Goal: Task Accomplishment & Management: Use online tool/utility

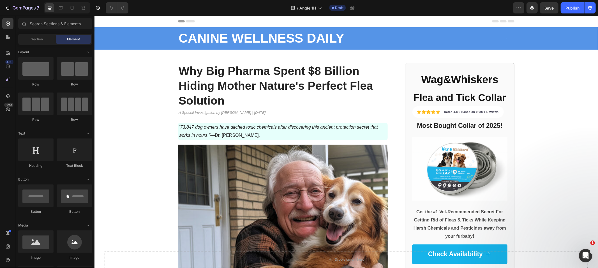
click at [204, 106] on strong "Why Big Pharma Spent $8 Billion Hiding Mother Nature's Perfect Flea Solution" at bounding box center [275, 85] width 194 height 43
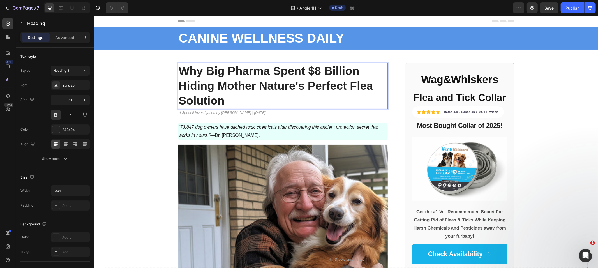
click at [204, 106] on strong "Why Big Pharma Spent $8 Billion Hiding Mother Nature's Perfect Flea Solution" at bounding box center [275, 85] width 194 height 43
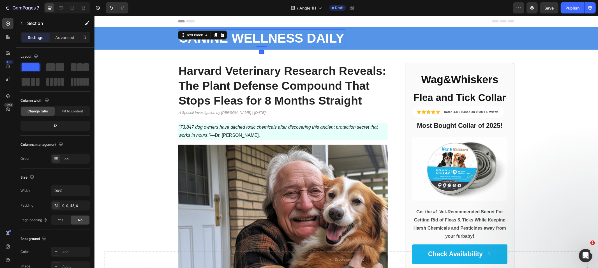
click at [186, 45] on strong "CANINE WELLNESS DAILY" at bounding box center [261, 38] width 166 height 15
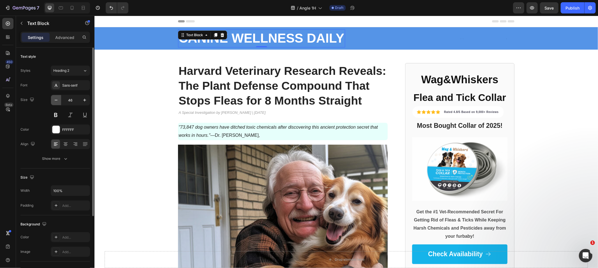
click at [59, 100] on button "button" at bounding box center [56, 100] width 10 height 10
click at [58, 100] on icon "button" at bounding box center [56, 100] width 6 height 6
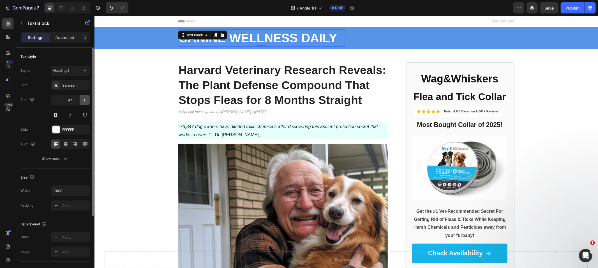
click at [84, 99] on icon "button" at bounding box center [85, 100] width 6 height 6
type input "45"
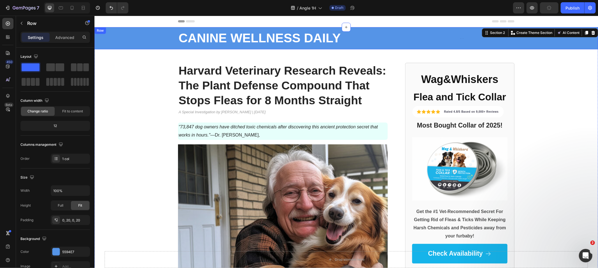
click at [130, 41] on div "CANINE WELLNESS DAILY Text Block Text Block Row" at bounding box center [346, 38] width 492 height 22
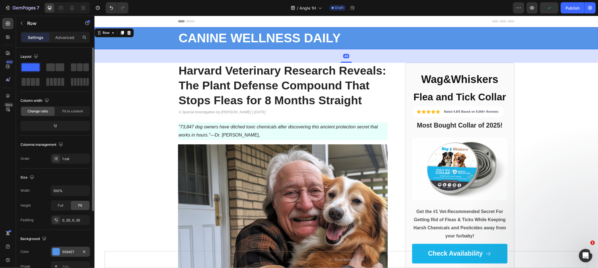
click at [55, 252] on div at bounding box center [55, 251] width 7 height 7
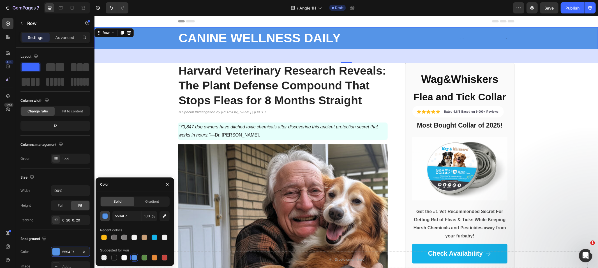
click at [105, 215] on div "button" at bounding box center [106, 217] width 6 height 6
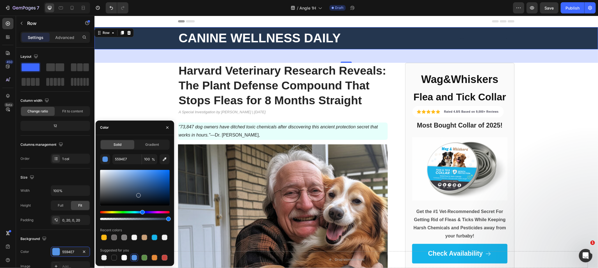
drag, startPoint x: 143, startPoint y: 186, endPoint x: 138, endPoint y: 194, distance: 9.4
click at [138, 194] on div at bounding box center [134, 188] width 69 height 36
type input "24364F"
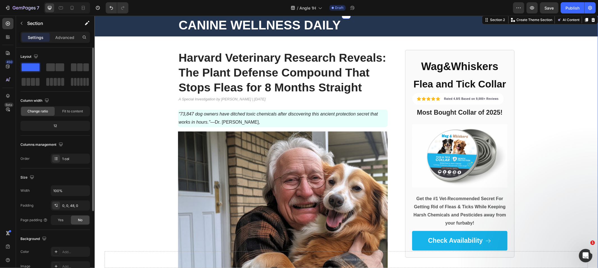
scroll to position [7, 0]
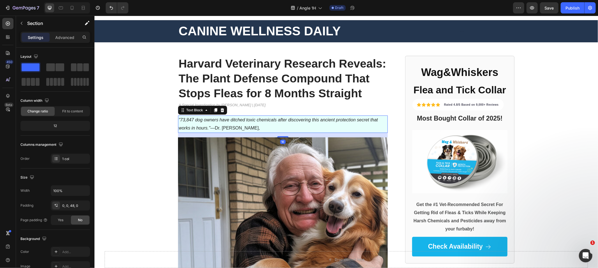
click at [203, 118] on icon ""73,847 dog owners have ditched toxic chemicals after discovering this ancient …" at bounding box center [277, 123] width 199 height 13
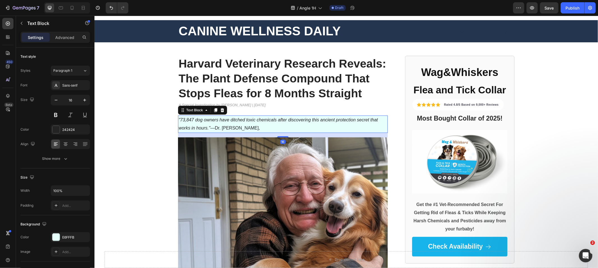
click at [202, 118] on icon ""73,847 dog owners have ditched toxic chemicals after discovering this ancient …" at bounding box center [277, 123] width 199 height 13
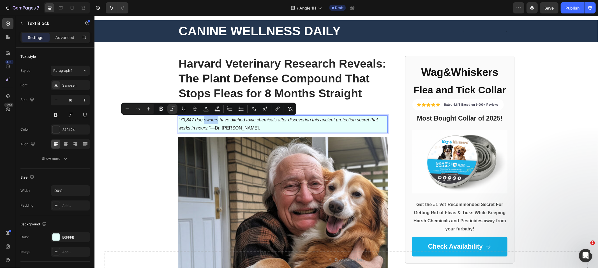
click at [205, 123] on p ""73,847 dog owners have ditched toxic chemicals after discovering this ancient …" at bounding box center [282, 124] width 208 height 16
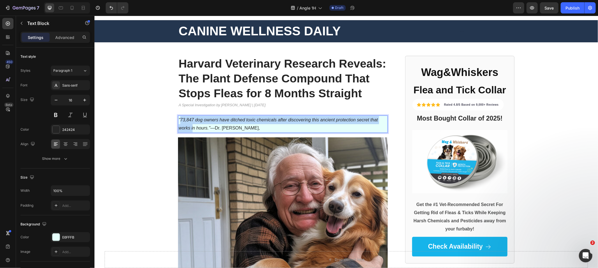
drag, startPoint x: 177, startPoint y: 119, endPoint x: 190, endPoint y: 124, distance: 14.7
click at [190, 124] on p ""73,847 dog owners have ditched toxic chemicals after discovering this ancient …" at bounding box center [282, 124] width 208 height 16
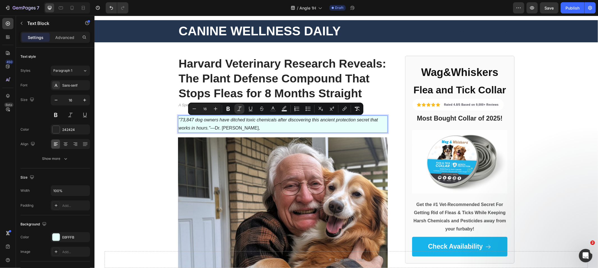
click at [193, 124] on p ""73,847 dog owners have ditched toxic chemicals after discovering this ancient …" at bounding box center [282, 124] width 208 height 16
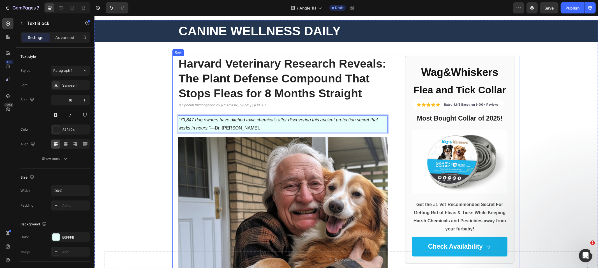
drag, startPoint x: 208, startPoint y: 128, endPoint x: 171, endPoint y: 114, distance: 40.4
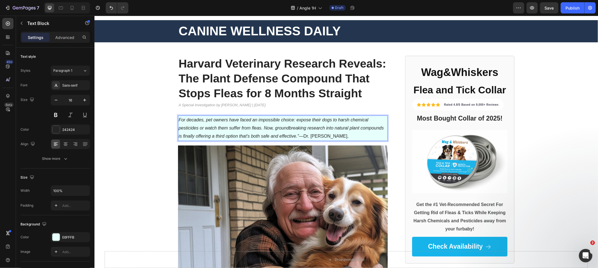
click at [178, 118] on icon "For decades, pet owners have faced an impossible choice: expose their dogs to h…" at bounding box center [280, 127] width 205 height 21
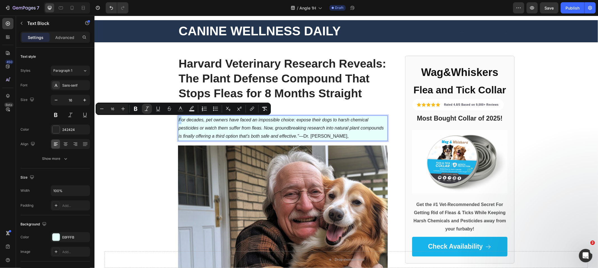
click at [178, 119] on div "For decades, pet owners have faced an impossible choice: expose their dogs to h…" at bounding box center [283, 127] width 210 height 25
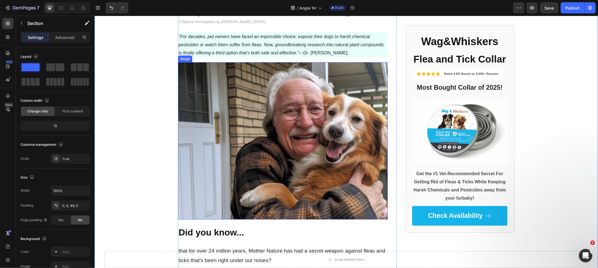
scroll to position [168, 0]
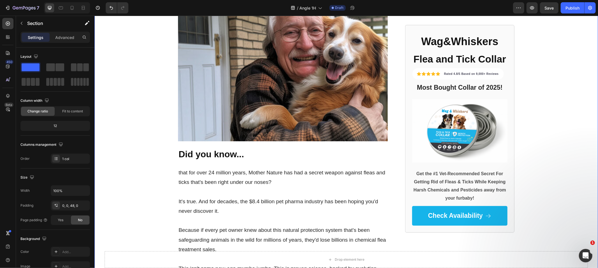
click at [219, 152] on strong "Did you know..." at bounding box center [210, 154] width 65 height 10
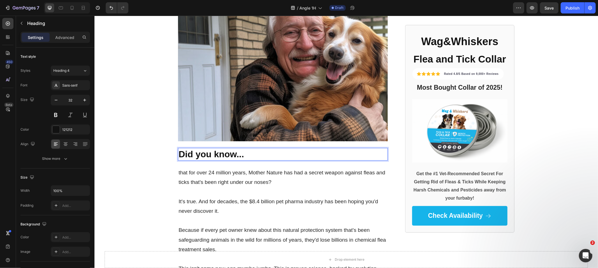
click at [219, 152] on strong "Did you know..." at bounding box center [210, 154] width 65 height 10
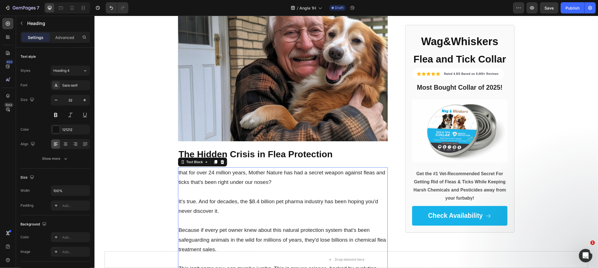
click at [208, 178] on p "that for over 24 million years, Mother Nature has had a secret weapon against f…" at bounding box center [282, 177] width 208 height 19
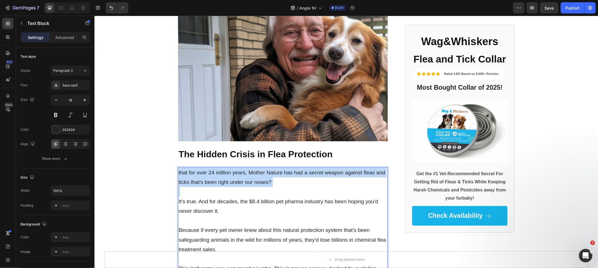
click at [208, 178] on p "that for over 24 million years, Mother Nature has had a secret weapon against f…" at bounding box center [282, 177] width 208 height 19
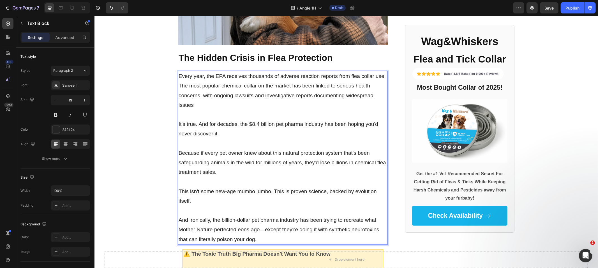
scroll to position [270, 0]
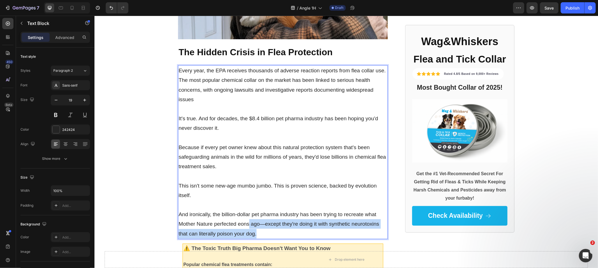
drag, startPoint x: 258, startPoint y: 231, endPoint x: 245, endPoint y: 227, distance: 12.9
click at [245, 227] on p "And ironically, the billion-dollar pet pharma industry has been trying to recre…" at bounding box center [282, 223] width 208 height 29
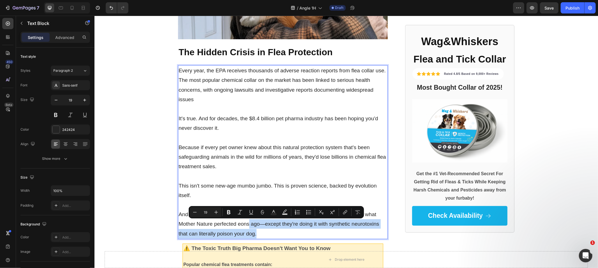
click at [261, 231] on p "And ironically, the billion-dollar pet pharma industry has been trying to recre…" at bounding box center [282, 223] width 208 height 29
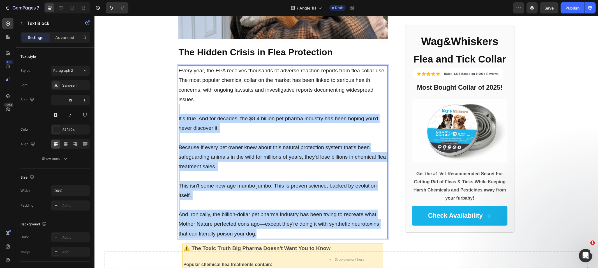
drag, startPoint x: 259, startPoint y: 231, endPoint x: 177, endPoint y: 112, distance: 144.3
click at [178, 112] on div "Every year, the EPA receives thousands of adverse reaction reports from flea co…" at bounding box center [283, 152] width 210 height 174
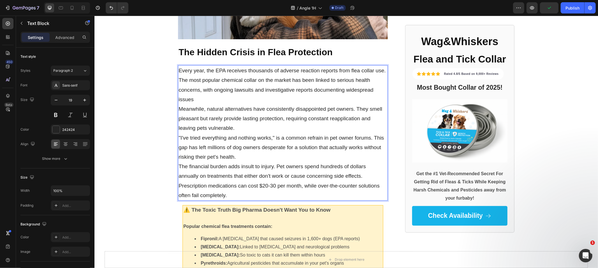
click at [203, 104] on p "Meanwhile, natural alternatives have consistently disappointed pet owners. They…" at bounding box center [282, 118] width 208 height 29
click at [202, 99] on p "Every year, the EPA receives thousands of adverse reaction reports from flea co…" at bounding box center [282, 85] width 208 height 38
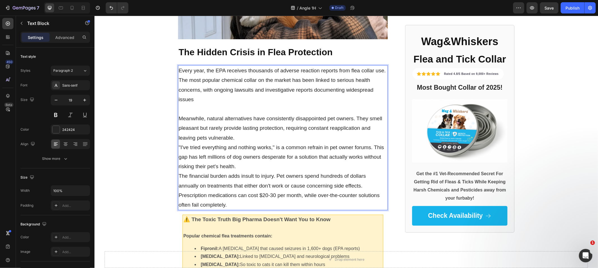
click at [242, 138] on p "Meanwhile, natural alternatives have consistently disappointed pet owners. They…" at bounding box center [282, 127] width 208 height 29
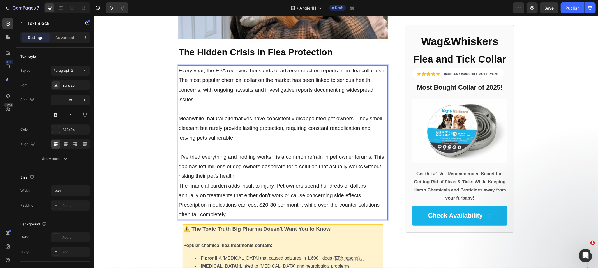
click at [241, 175] on p ""I've tried everything and nothing works," is a common refrain in pet owner for…" at bounding box center [282, 166] width 208 height 29
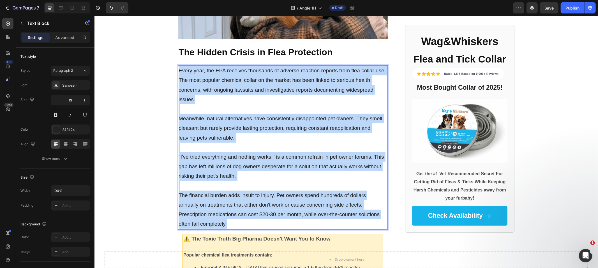
drag, startPoint x: 245, startPoint y: 225, endPoint x: 183, endPoint y: 72, distance: 164.9
click at [178, 72] on div "Every year, the EPA receives thousands of adverse reaction reports from flea co…" at bounding box center [283, 147] width 210 height 164
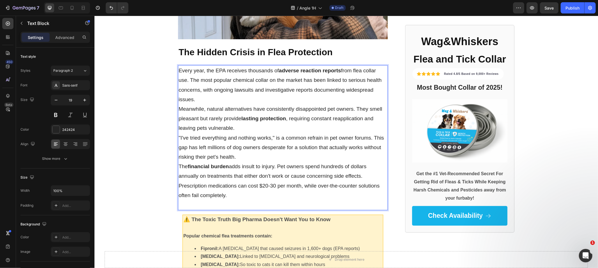
click at [206, 86] on p "Every year, the EPA receives thousands of adverse reaction reports from flea co…" at bounding box center [282, 85] width 208 height 38
click at [202, 101] on p "Every year, the EPA receives thousands of adverse reaction reports from flea co…" at bounding box center [282, 85] width 208 height 38
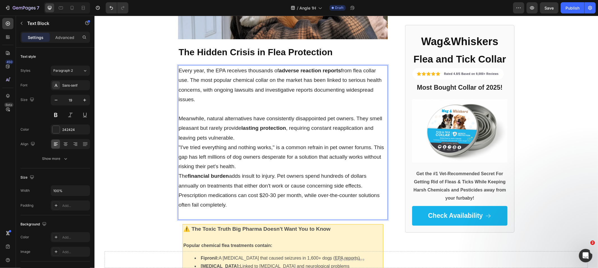
click at [242, 165] on p ""I've tried everything and nothing works," is a common refrain in pet owner for…" at bounding box center [282, 156] width 208 height 29
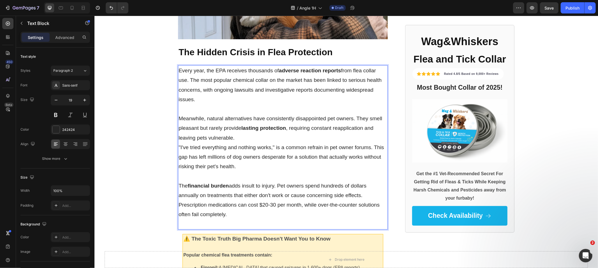
click at [235, 133] on p "Meanwhile, natural alternatives have consistently disappointed pet owners. They…" at bounding box center [282, 127] width 208 height 29
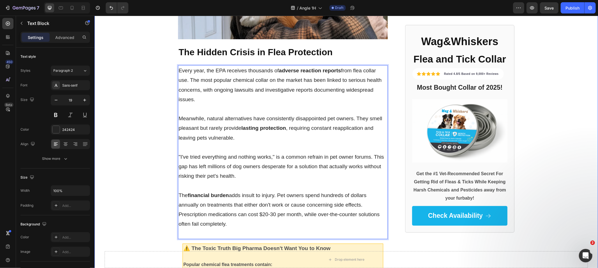
click at [127, 178] on div "CANINE WELLNESS DAILY Text Block Text Block Row Row Harvard Veterinary Research…" at bounding box center [345, 87] width 503 height 662
click at [193, 229] on p "Rich Text Editor. Editing area: main" at bounding box center [282, 234] width 208 height 10
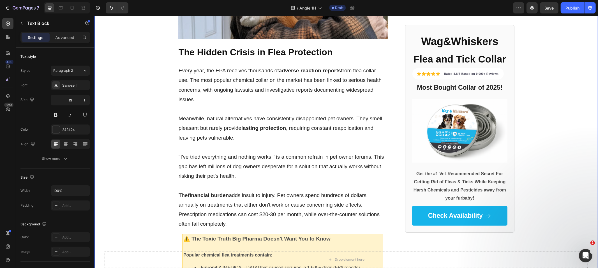
drag, startPoint x: 149, startPoint y: 217, endPoint x: 153, endPoint y: 216, distance: 4.2
click at [150, 217] on div "CANINE WELLNESS DAILY Text Block Text Block Row Row Harvard Veterinary Research…" at bounding box center [345, 82] width 503 height 652
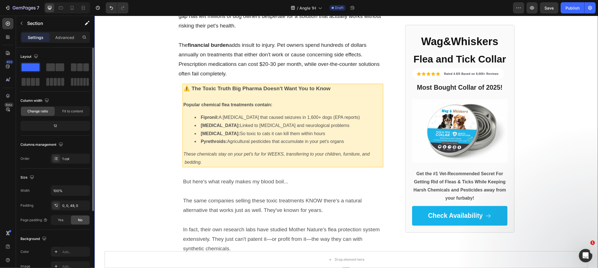
scroll to position [532, 0]
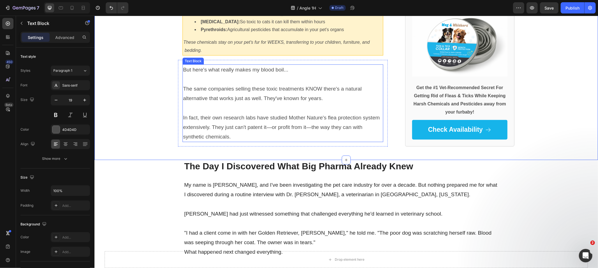
click at [252, 88] on p "The same companies selling these toxic treatments KNOW there's a natural altern…" at bounding box center [283, 93] width 200 height 19
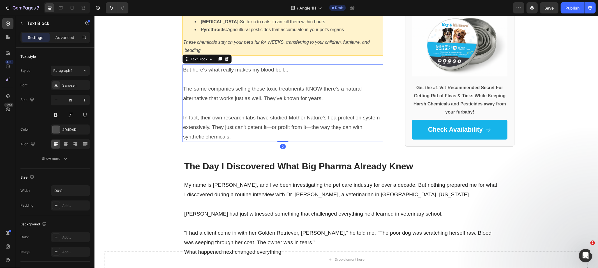
click at [223, 63] on div "Text Block" at bounding box center [206, 58] width 49 height 9
click at [224, 59] on icon at bounding box center [226, 59] width 4 height 4
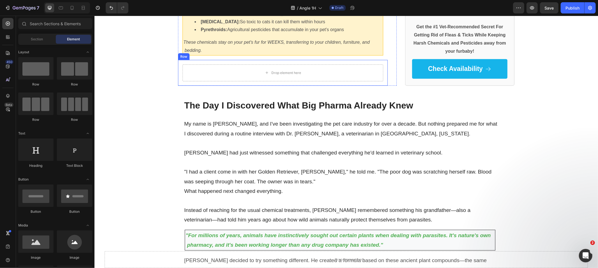
click at [224, 63] on div "Drop element here Row" at bounding box center [283, 73] width 210 height 26
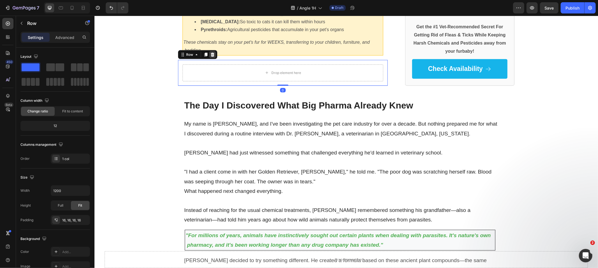
click at [210, 54] on icon at bounding box center [212, 54] width 4 height 4
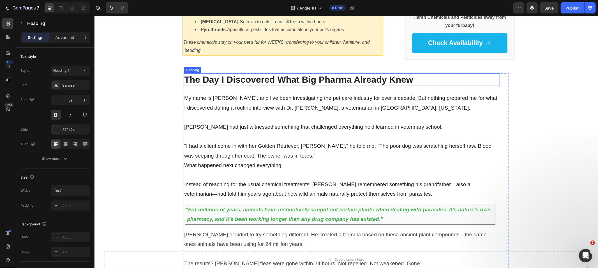
click at [241, 82] on h2 "The Day I Discovered What Big Pharma Already Knew" at bounding box center [341, 79] width 316 height 13
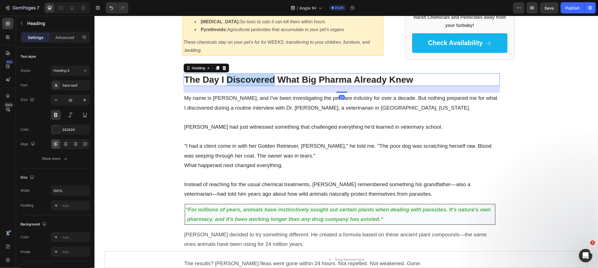
click at [241, 82] on h2 "The Day I Discovered What Big Pharma Already Knew" at bounding box center [341, 79] width 316 height 13
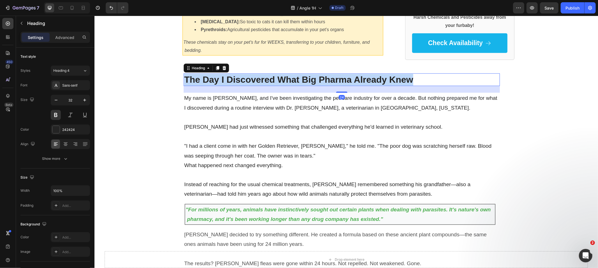
click at [241, 82] on p "The Day I Discovered What Big Pharma Already Knew" at bounding box center [341, 80] width 315 height 12
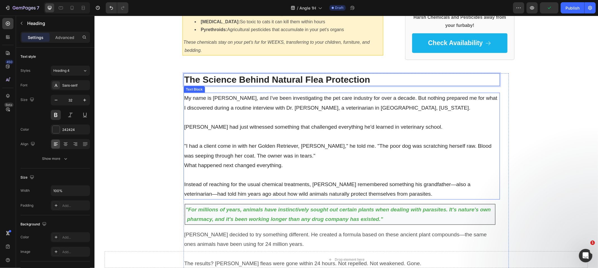
click at [240, 115] on p at bounding box center [341, 117] width 315 height 10
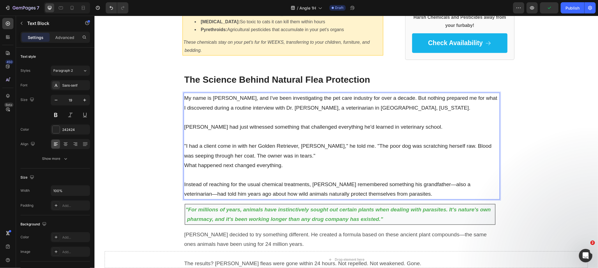
click at [398, 196] on p "Instead of reaching for the usual chemical treatments, [PERSON_NAME] remembered…" at bounding box center [341, 188] width 315 height 19
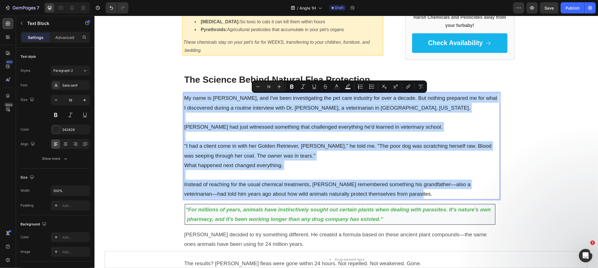
drag, startPoint x: 397, startPoint y: 196, endPoint x: 181, endPoint y: 102, distance: 235.2
click at [183, 102] on div "My name is [PERSON_NAME], and I've been investigating the pet care industry for…" at bounding box center [341, 145] width 316 height 106
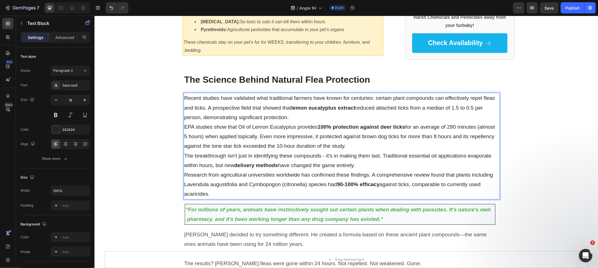
click at [298, 119] on p "Recent studies have validated what traditional farmers have known for centuries…" at bounding box center [341, 107] width 315 height 29
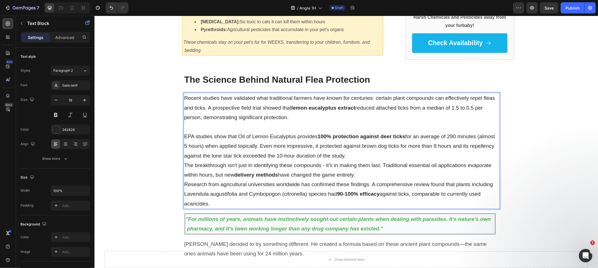
click at [364, 153] on p "EPA studies show that Oil of Lemon Eucalyptus provides 100% protection against …" at bounding box center [341, 145] width 315 height 29
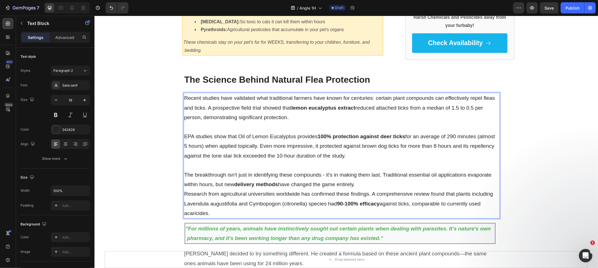
click at [374, 187] on p "The breakthrough isn't just in identifying these compounds - it's in making the…" at bounding box center [341, 179] width 315 height 19
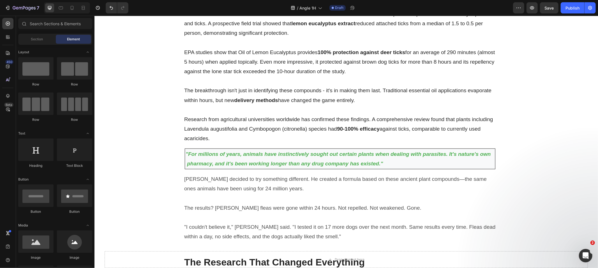
scroll to position [627, 0]
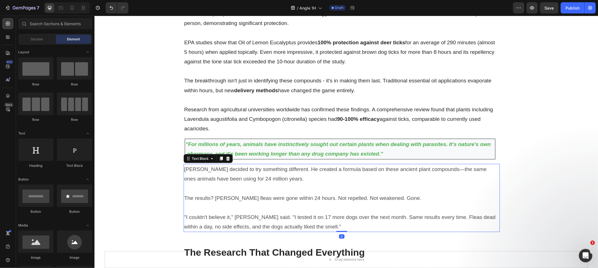
click at [217, 170] on p "[PERSON_NAME] decided to try something different. He created a formula based on…" at bounding box center [341, 173] width 315 height 19
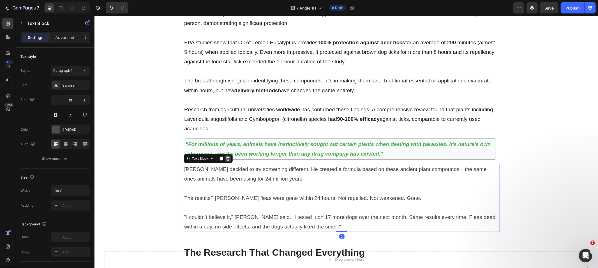
click at [226, 159] on icon at bounding box center [228, 158] width 4 height 4
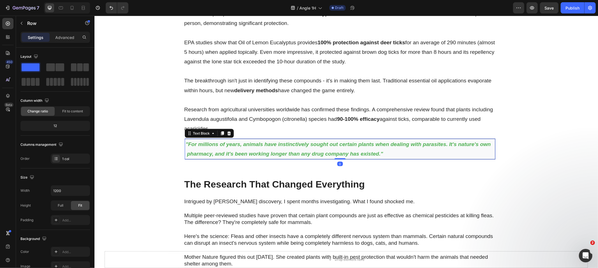
click at [221, 149] on p ""For millions of years, animals have instinctively sought out certain plants wh…" at bounding box center [339, 148] width 309 height 19
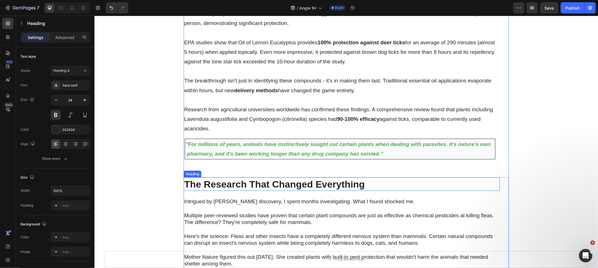
click at [210, 181] on h2 "The Research That Changed Everything" at bounding box center [341, 183] width 316 height 13
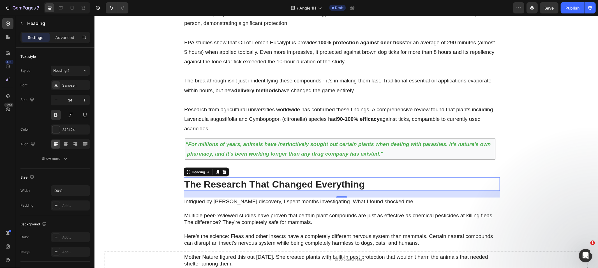
click at [228, 183] on h2 "The Research That Changed Everything" at bounding box center [341, 183] width 316 height 13
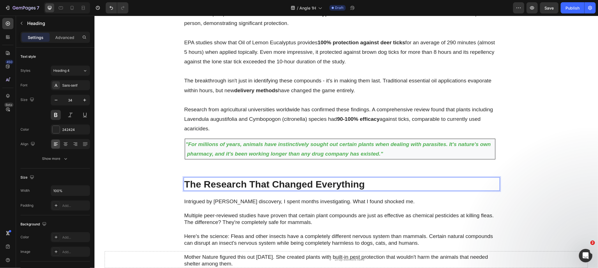
click at [228, 183] on p "The Research That Changed Everything" at bounding box center [341, 184] width 315 height 12
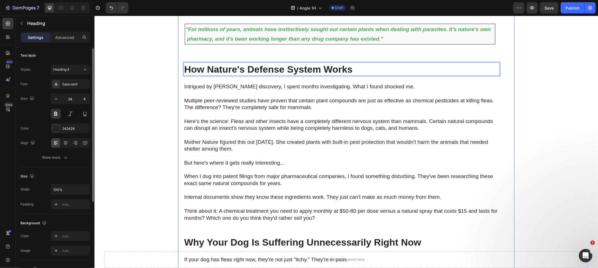
scroll to position [742, 0]
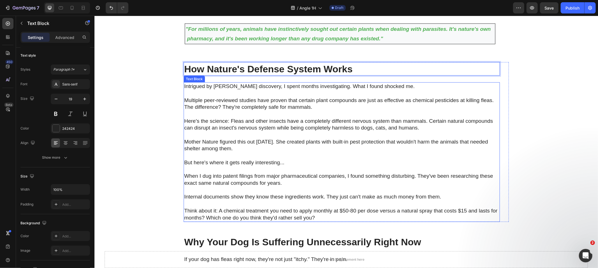
click at [249, 136] on p at bounding box center [341, 134] width 315 height 7
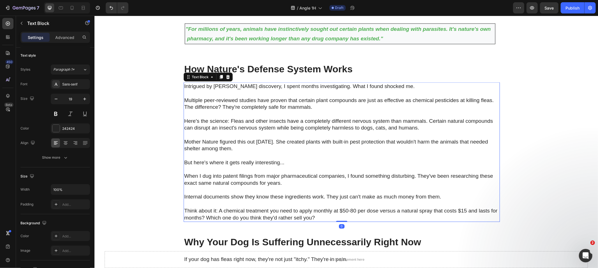
scroll to position [0, 0]
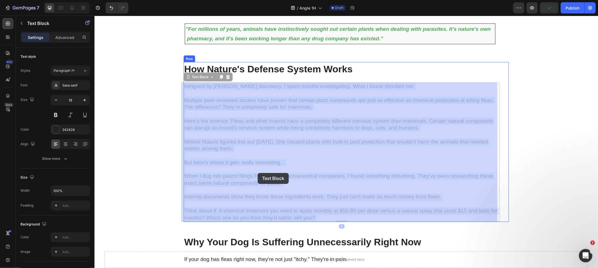
drag, startPoint x: 316, startPoint y: 216, endPoint x: 257, endPoint y: 173, distance: 72.9
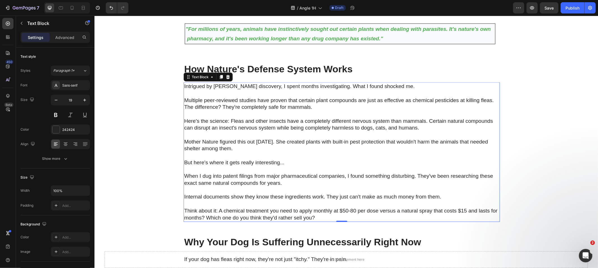
drag, startPoint x: 310, startPoint y: 216, endPoint x: 312, endPoint y: 218, distance: 3.2
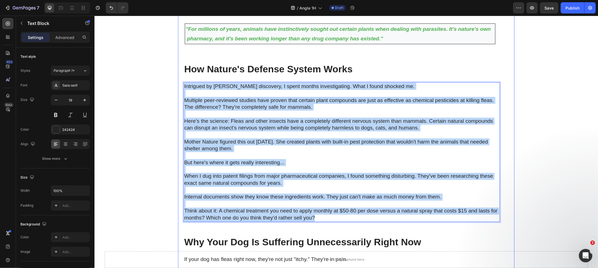
drag, startPoint x: 312, startPoint y: 217, endPoint x: 195, endPoint y: 88, distance: 174.4
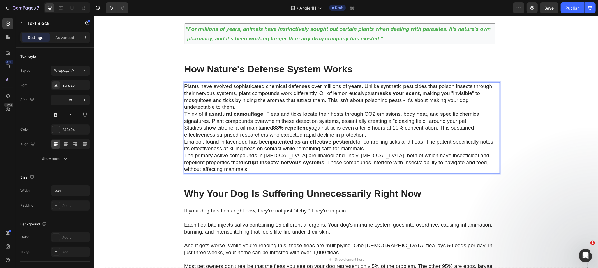
click at [450, 105] on p "Plants have evolved sophisticated chemical defenses over millions of years. Unl…" at bounding box center [341, 97] width 315 height 28
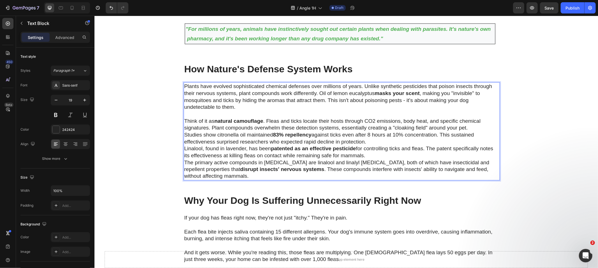
click at [414, 143] on p "Studies show citronella oil maintained 83% repellency against ticks even after …" at bounding box center [341, 138] width 315 height 14
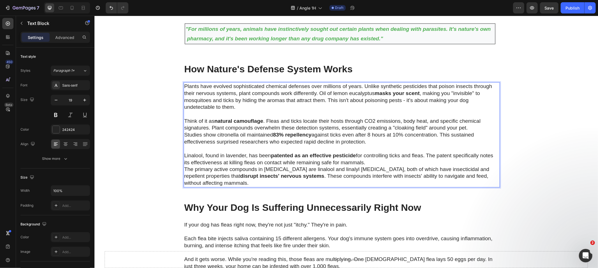
click at [391, 166] on p "The primary active compounds in [MEDICAL_DATA] are linalool and linalyl [MEDICA…" at bounding box center [341, 176] width 315 height 21
click at [387, 164] on p "Linalool, found in lavender, has been patented as an effective pesticide for co…" at bounding box center [341, 159] width 315 height 14
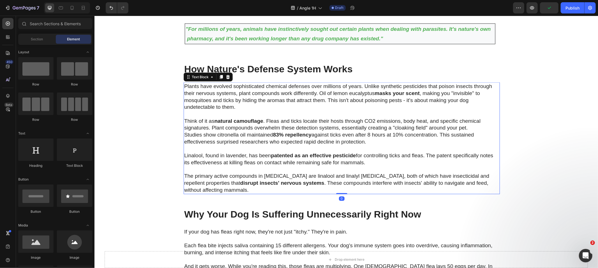
click at [184, 132] on p "Studies show citronella oil maintained 83% repellency against ticks even after …" at bounding box center [341, 138] width 315 height 14
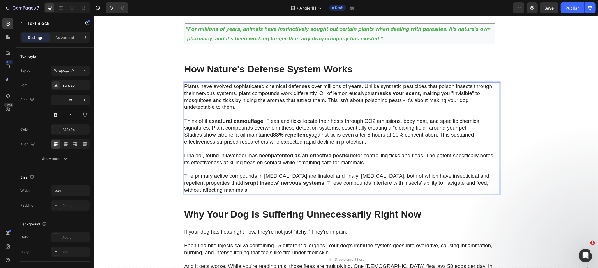
click at [184, 134] on p "Studies show citronella oil maintained 83% repellency against ticks even after …" at bounding box center [341, 138] width 315 height 14
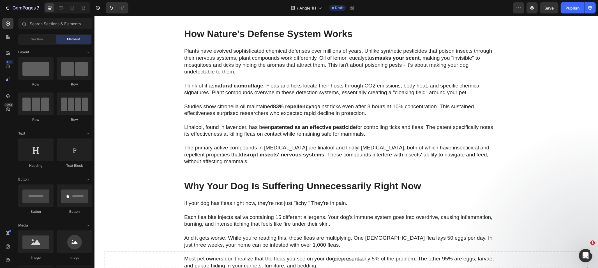
scroll to position [805, 0]
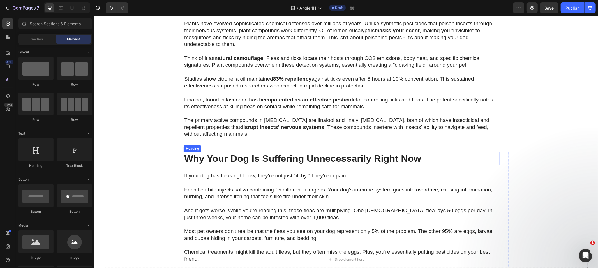
click at [247, 155] on h2 "Why Your Dog Is Suffering Unnecessarily Right Now" at bounding box center [341, 158] width 316 height 13
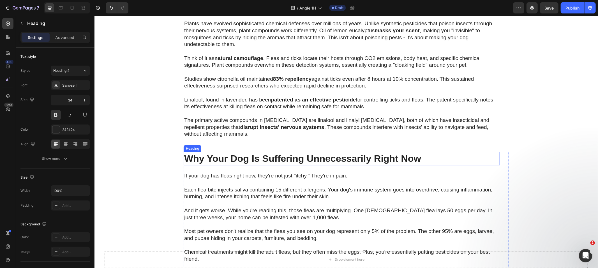
click at [247, 155] on h2 "Why Your Dog Is Suffering Unnecessarily Right Now" at bounding box center [341, 158] width 316 height 13
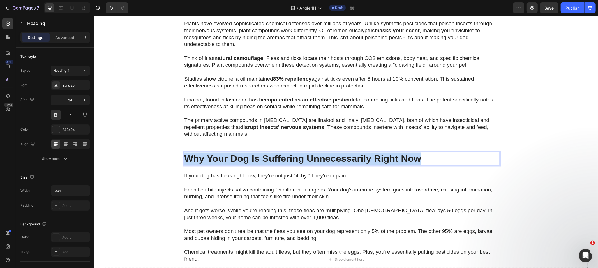
click at [247, 155] on p "Why Your Dog Is Suffering Unnecessarily Right Now" at bounding box center [341, 158] width 315 height 12
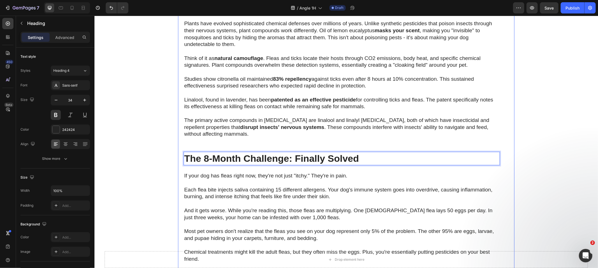
click at [178, 163] on div "The Science Behind Natural Flea Protection Heading Recent studies have validate…" at bounding box center [346, 267] width 336 height 932
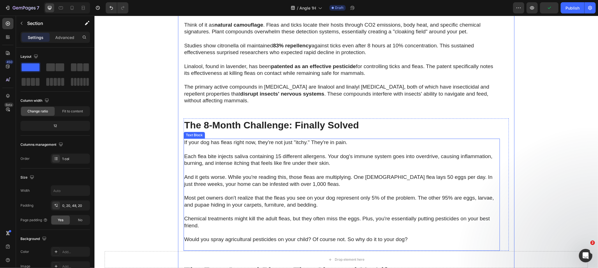
scroll to position [844, 0]
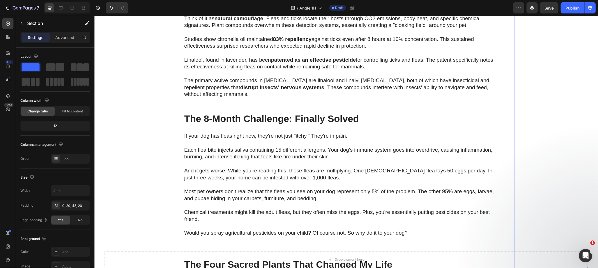
click at [275, 171] on p "And it gets worse. While you're reading this, those fleas are multiplying. One …" at bounding box center [341, 174] width 315 height 14
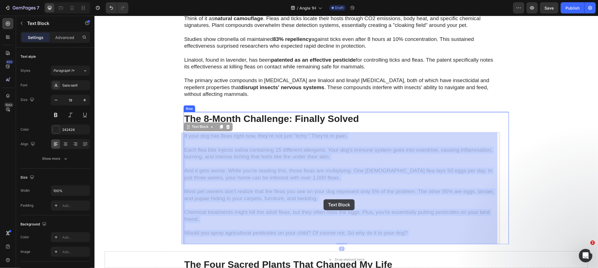
drag, startPoint x: 420, startPoint y: 235, endPoint x: 324, endPoint y: 201, distance: 101.6
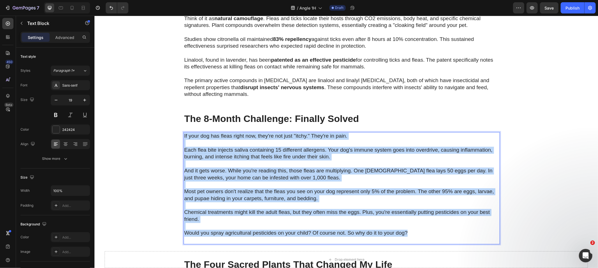
drag, startPoint x: 407, startPoint y: 233, endPoint x: 182, endPoint y: 134, distance: 246.2
click at [183, 134] on div "If your dog has fleas right now, they're not just "itchy." They're in pain. Eac…" at bounding box center [341, 188] width 316 height 112
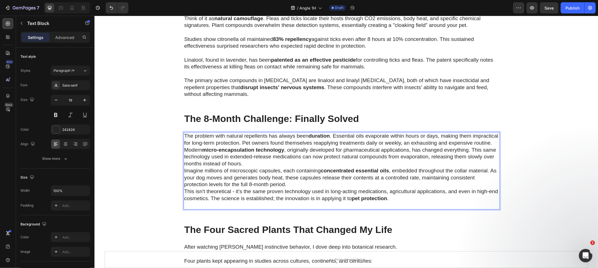
click at [233, 146] on p "The problem with natural repellents has always been duration . Essential oils e…" at bounding box center [341, 140] width 315 height 14
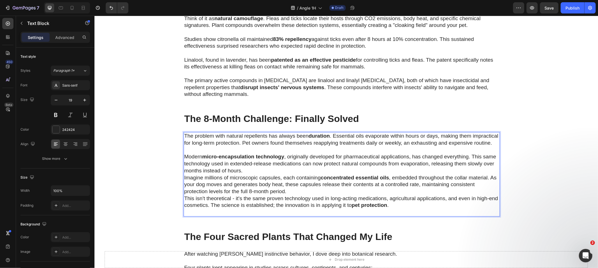
click at [256, 174] on p "Modern micro-encapsulation technology , originally developed for pharmaceutical…" at bounding box center [341, 163] width 315 height 21
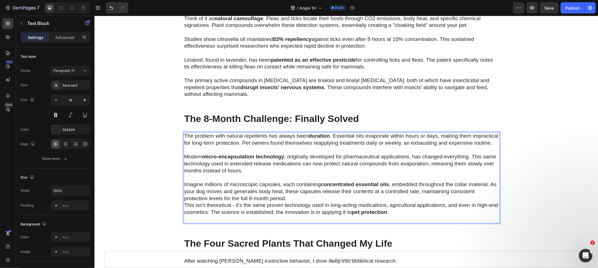
click at [329, 202] on p "Imagine millions of microscopic capsules, each containing concentrated essentia…" at bounding box center [341, 191] width 315 height 21
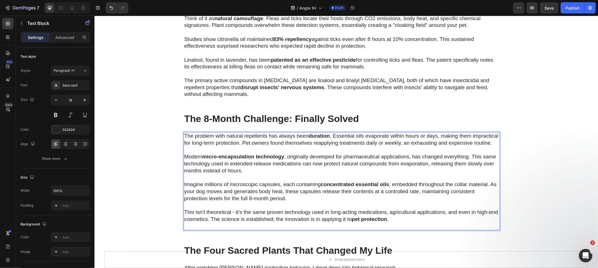
click at [193, 230] on p "Rich Text Editor. Editing area: main" at bounding box center [341, 226] width 315 height 7
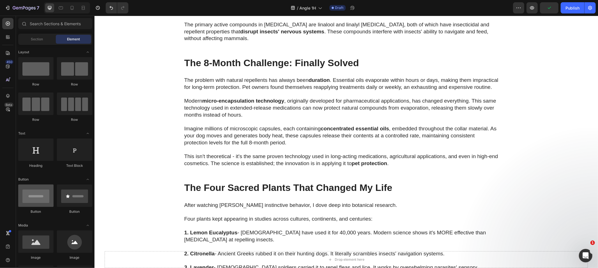
scroll to position [901, 0]
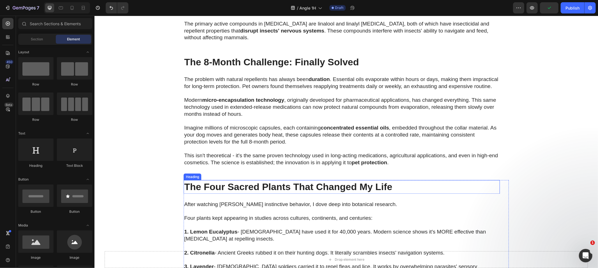
click at [249, 193] on h2 "The Four Sacred Plants That Changed My Life" at bounding box center [341, 186] width 316 height 13
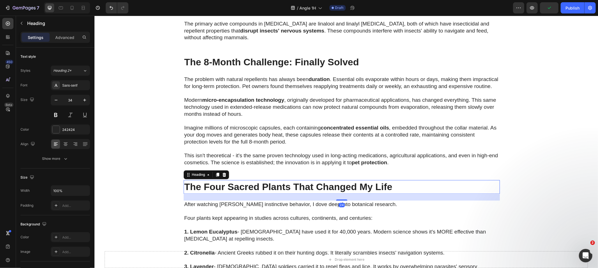
click at [249, 193] on h2 "The Four Sacred Plants That Changed My Life" at bounding box center [341, 186] width 316 height 13
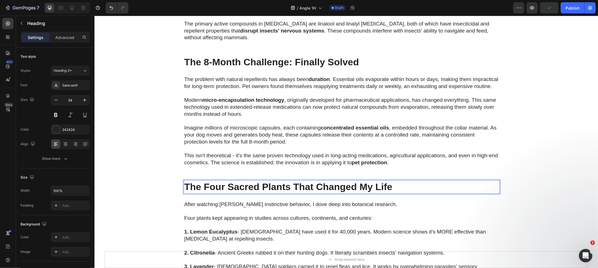
click at [249, 193] on p "The Four Sacred Plants That Changed My Life" at bounding box center [341, 186] width 315 height 12
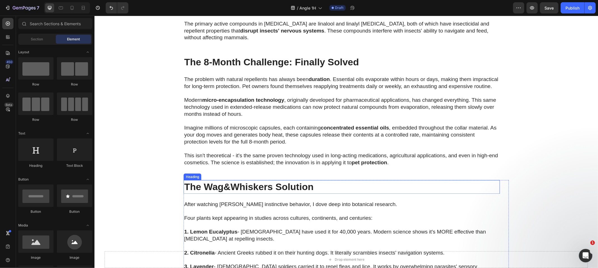
click at [220, 193] on p "The Wag&Whiskers Solution" at bounding box center [341, 186] width 315 height 12
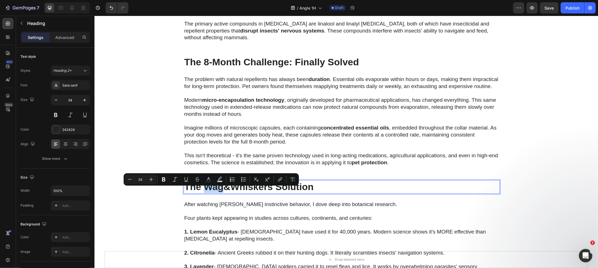
drag, startPoint x: 204, startPoint y: 191, endPoint x: 210, endPoint y: 192, distance: 6.7
click at [210, 192] on p "The Wag&Whiskers Solution" at bounding box center [341, 186] width 315 height 12
click at [56, 130] on div at bounding box center [55, 129] width 7 height 7
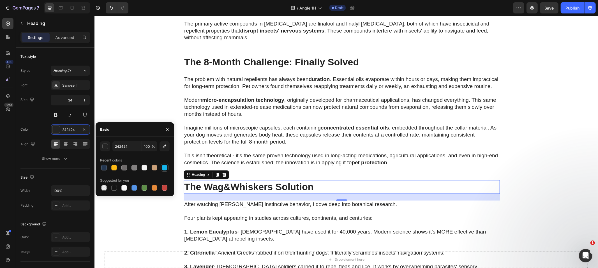
click at [168, 169] on div at bounding box center [165, 168] width 8 height 8
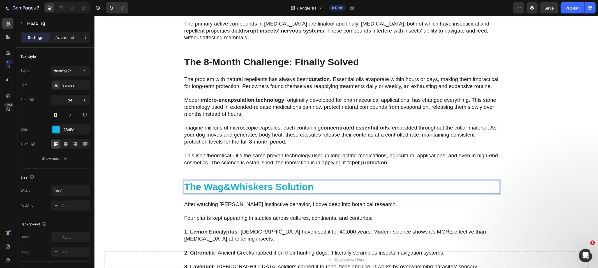
click at [211, 193] on p "The Wag&Whiskers Solution" at bounding box center [341, 186] width 315 height 12
click at [111, 6] on icon "Undo/Redo" at bounding box center [111, 8] width 6 height 6
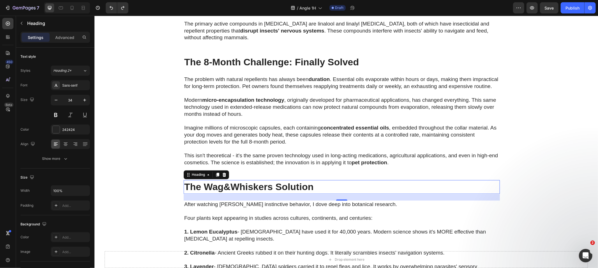
click at [204, 193] on p "The Wag&Whiskers Solution" at bounding box center [341, 186] width 315 height 12
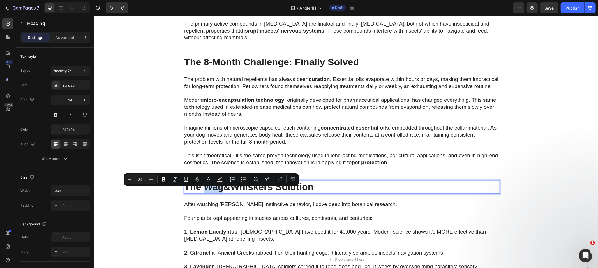
drag, startPoint x: 203, startPoint y: 194, endPoint x: 218, endPoint y: 196, distance: 15.5
click at [219, 193] on p "The Wag&Whiskers Solution" at bounding box center [341, 186] width 315 height 12
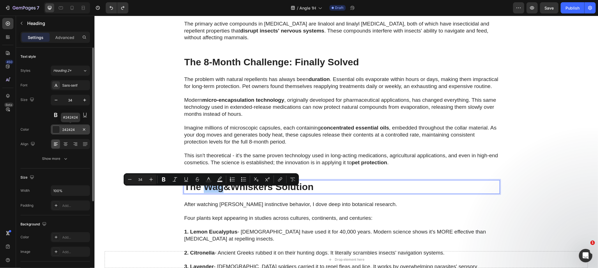
click at [56, 130] on div at bounding box center [55, 129] width 7 height 7
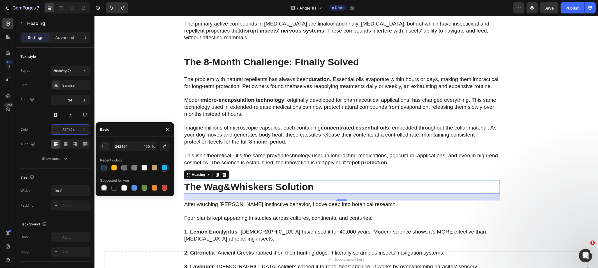
click at [164, 166] on div at bounding box center [165, 168] width 6 height 6
type input "17B4EA"
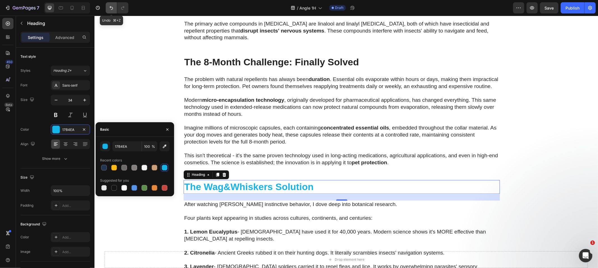
click at [112, 7] on icon "Undo/Redo" at bounding box center [111, 8] width 6 height 6
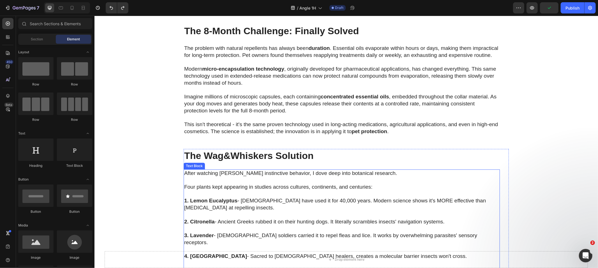
scroll to position [935, 0]
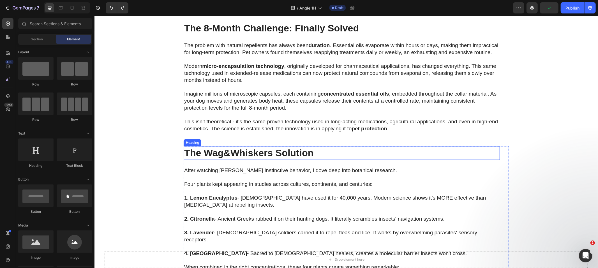
click at [205, 156] on p "The Wag&Whiskers Solution" at bounding box center [341, 152] width 315 height 12
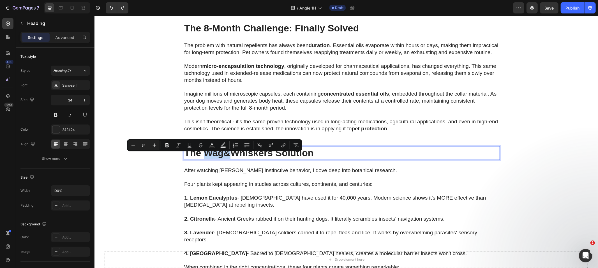
drag, startPoint x: 204, startPoint y: 157, endPoint x: 225, endPoint y: 158, distance: 21.3
click at [222, 145] on icon "Editor contextual toolbar" at bounding box center [223, 145] width 6 height 6
type input "000000"
type input "77"
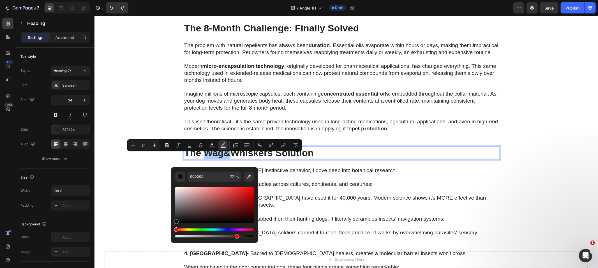
click at [210, 200] on div "Editor contextual toolbar" at bounding box center [214, 205] width 78 height 36
type input "A35B5B"
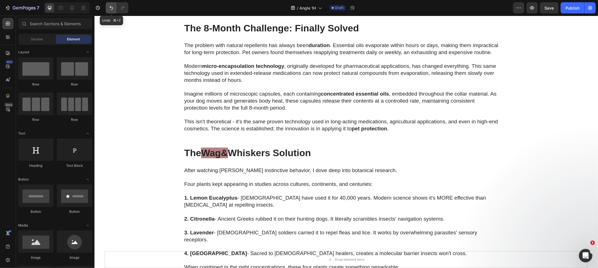
click at [112, 7] on icon "Undo/Redo" at bounding box center [111, 8] width 6 height 6
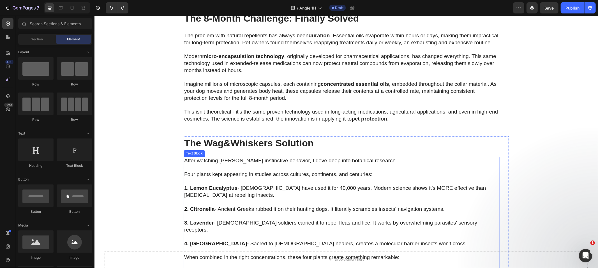
click at [255, 178] on p "Four plants kept appearing in studies across cultures, continents, and centurie…" at bounding box center [341, 174] width 315 height 7
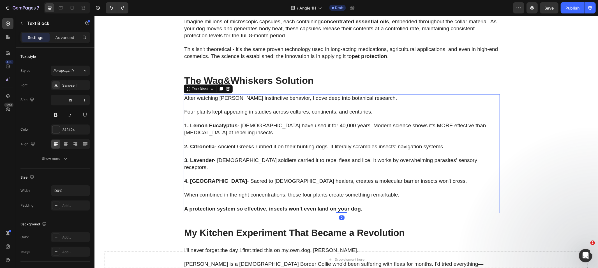
scroll to position [1008, 0]
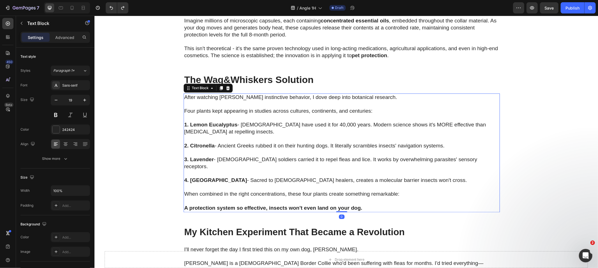
click at [383, 211] on div "After watching [PERSON_NAME] instinctive behavior, I dove deep into botanical r…" at bounding box center [341, 152] width 316 height 119
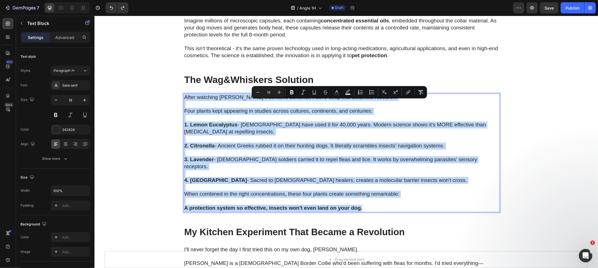
drag, startPoint x: 376, startPoint y: 208, endPoint x: 152, endPoint y: 98, distance: 248.9
click at [152, 98] on div "Drop element here Sticky The Science Behind Natural Flea Protection Heading Rec…" at bounding box center [345, 235] width 503 height 2433
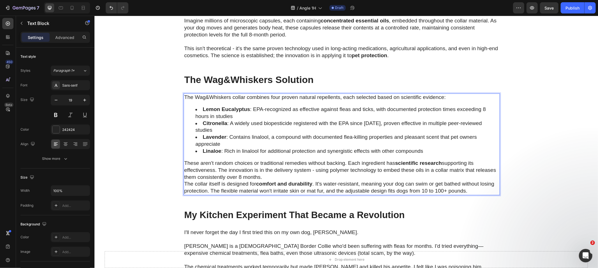
click at [306, 179] on p "These aren't random choices or traditional remedies without backing. Each ingre…" at bounding box center [341, 169] width 315 height 21
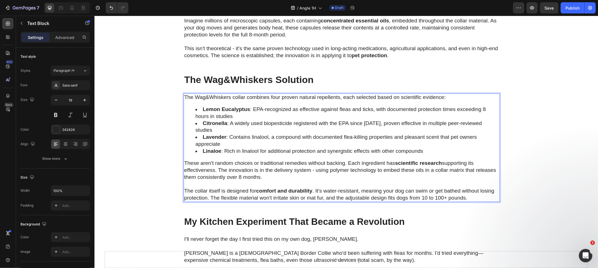
click at [134, 187] on div "Drop element here Sticky The Science Behind Natural Flea Protection Heading Rec…" at bounding box center [345, 230] width 503 height 2423
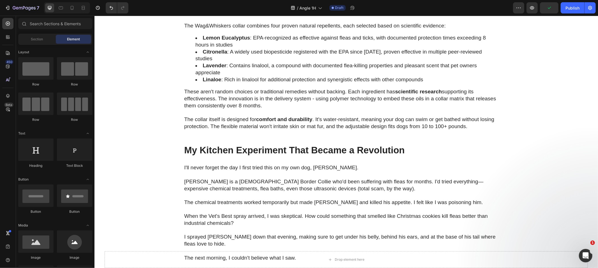
scroll to position [1089, 0]
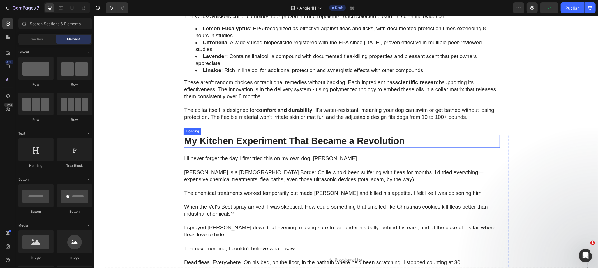
click at [224, 141] on h2 "My Kitchen Experiment That Became a Revolution" at bounding box center [341, 140] width 316 height 13
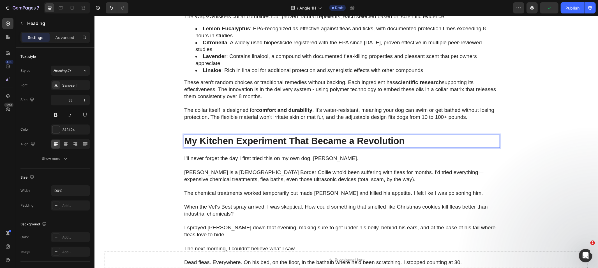
click at [224, 141] on h2 "My Kitchen Experiment That Became a Revolution" at bounding box center [341, 140] width 316 height 13
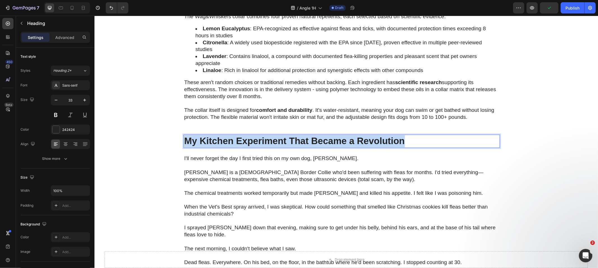
click at [224, 141] on p "My Kitchen Experiment That Became a Revolution" at bounding box center [341, 141] width 315 height 12
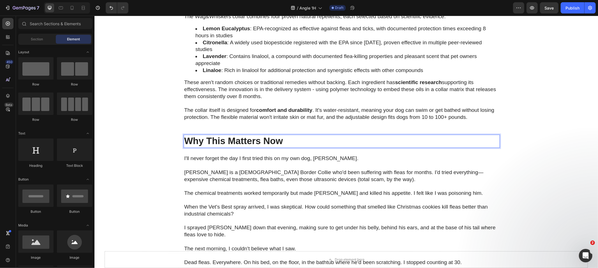
click at [150, 156] on div "Drop element here Sticky The Science Behind Natural Flea Protection Heading Rec…" at bounding box center [345, 149] width 503 height 2423
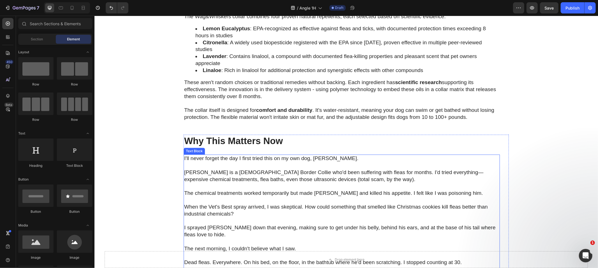
click at [239, 168] on p at bounding box center [341, 165] width 315 height 7
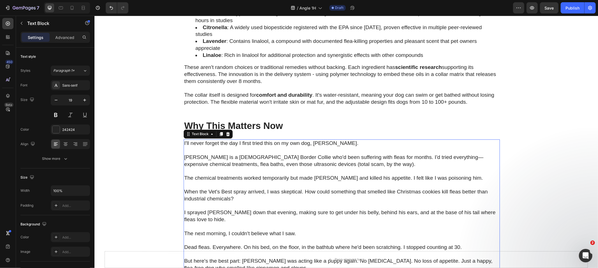
scroll to position [1192, 0]
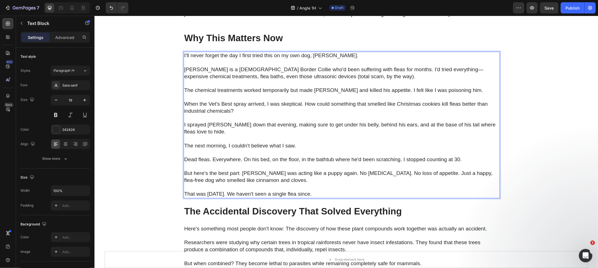
click at [317, 188] on p "Rich Text Editor. Editing area: main" at bounding box center [341, 187] width 315 height 7
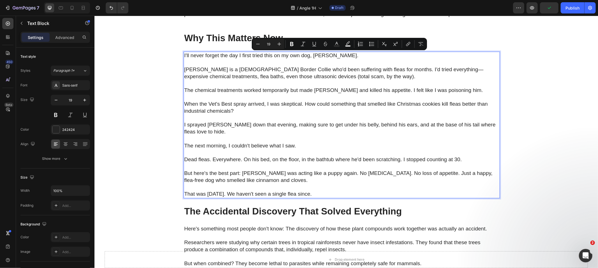
drag, startPoint x: 330, startPoint y: 193, endPoint x: 181, endPoint y: 51, distance: 206.1
click at [183, 51] on div "Why This Matters Now Heading I'll never forget the day I first tried this on my…" at bounding box center [341, 117] width 316 height 173
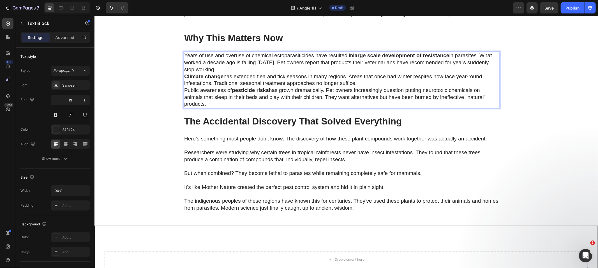
click at [315, 68] on p "Years of use and overuse of chemical ectoparasiticides have resulted in large s…" at bounding box center [341, 62] width 315 height 21
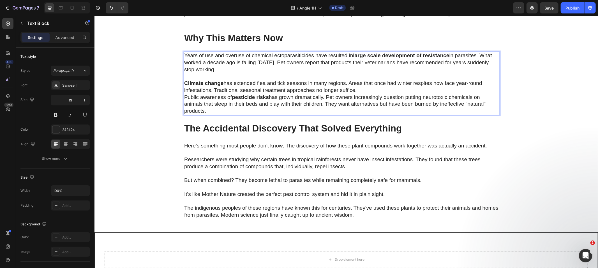
click at [365, 91] on p "Climate change has extended flea and tick seasons in many regions. Areas that o…" at bounding box center [341, 87] width 315 height 14
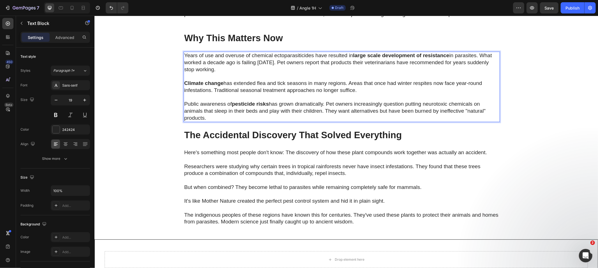
click at [154, 98] on div "Drop element here Sticky The Science Behind Natural Flea Protection Heading Rec…" at bounding box center [345, 8] width 503 height 2347
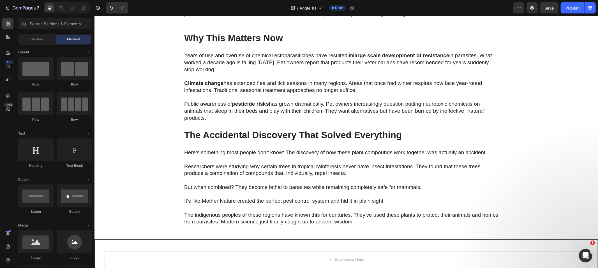
click at [264, 134] on h2 "The Accidental Discovery That Solved Everything" at bounding box center [341, 134] width 316 height 13
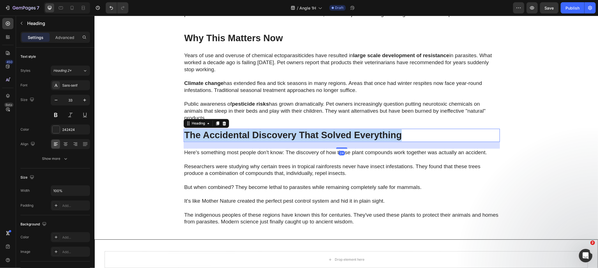
click at [264, 134] on p "The Accidental Discovery That Solved Everything" at bounding box center [341, 135] width 315 height 12
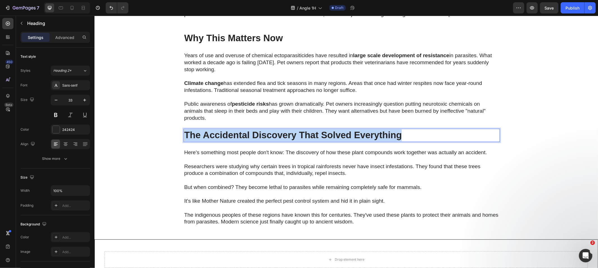
click at [264, 134] on p "The Accidental Discovery That Solved Everything" at bounding box center [341, 135] width 315 height 12
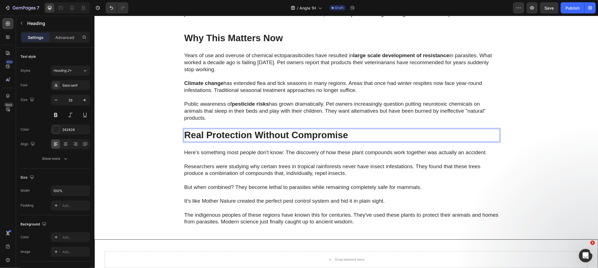
click at [132, 164] on div "Drop element here Sticky The Science Behind Natural Flea Protection Heading Rec…" at bounding box center [345, 8] width 503 height 2347
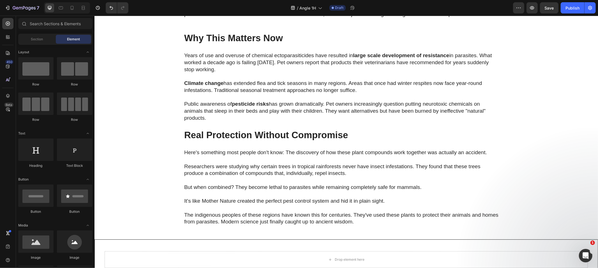
click at [230, 163] on p "Researchers were studying why certain trees in tropical rainforests never have …" at bounding box center [341, 170] width 315 height 14
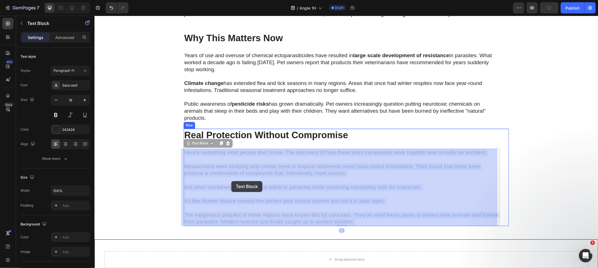
drag, startPoint x: 354, startPoint y: 221, endPoint x: 242, endPoint y: 180, distance: 120.0
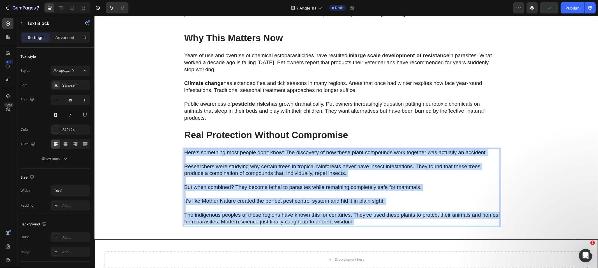
drag, startPoint x: 354, startPoint y: 221, endPoint x: 182, endPoint y: 148, distance: 187.5
click at [183, 148] on div "Here's something most people don't know: The discovery of how these plant compo…" at bounding box center [341, 186] width 316 height 77
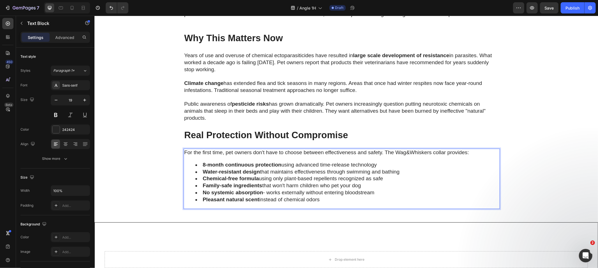
click at [382, 153] on p "For the first time, pet owners don't have to choose between effectiveness and s…" at bounding box center [341, 152] width 315 height 7
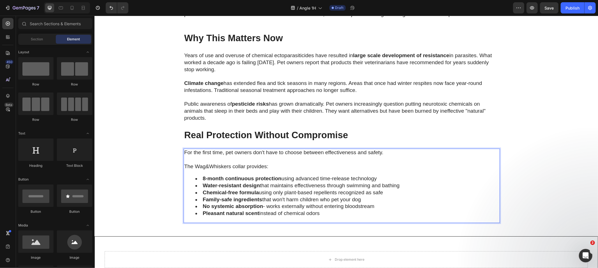
drag, startPoint x: 165, startPoint y: 193, endPoint x: 165, endPoint y: 196, distance: 3.1
click at [165, 195] on div "Drop element here Sticky The Science Behind Natural Flea Protection Heading Rec…" at bounding box center [345, 7] width 503 height 2344
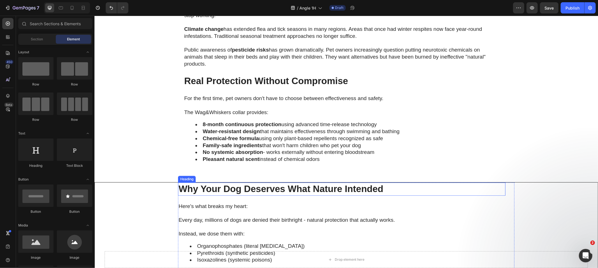
scroll to position [1249, 0]
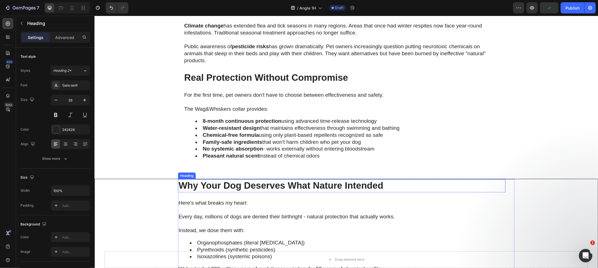
click at [198, 183] on h2 "Why Your Dog Deserves What Nature Intended" at bounding box center [341, 185] width 327 height 13
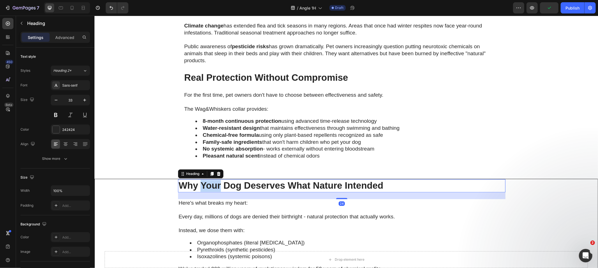
click at [199, 183] on h2 "Why Your Dog Deserves What Nature Intended" at bounding box center [341, 185] width 327 height 13
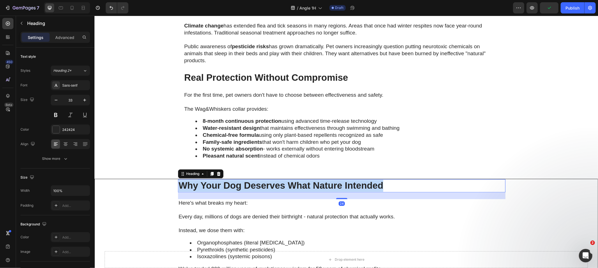
click at [199, 183] on p "Why Your Dog Deserves What Nature Intended" at bounding box center [341, 185] width 326 height 12
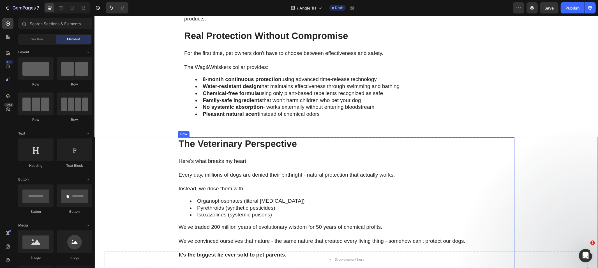
scroll to position [1360, 0]
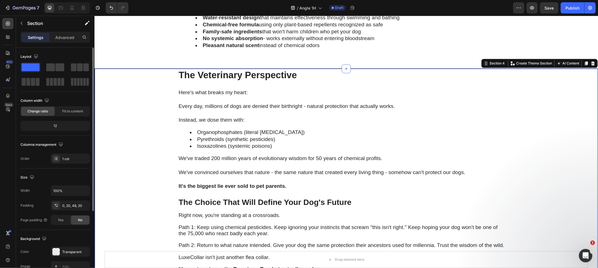
scroll to position [54, 0]
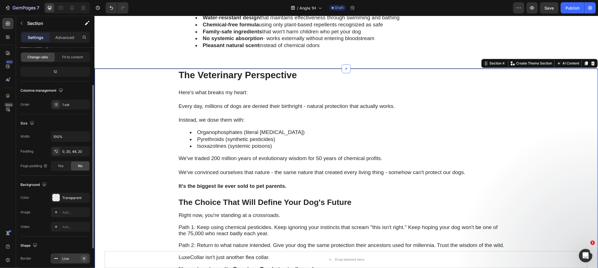
click at [84, 258] on icon "button" at bounding box center [84, 258] width 4 height 4
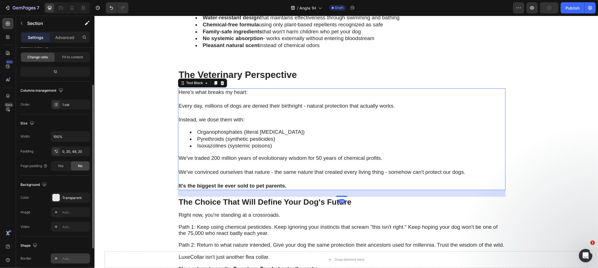
click at [206, 98] on p at bounding box center [341, 98] width 326 height 7
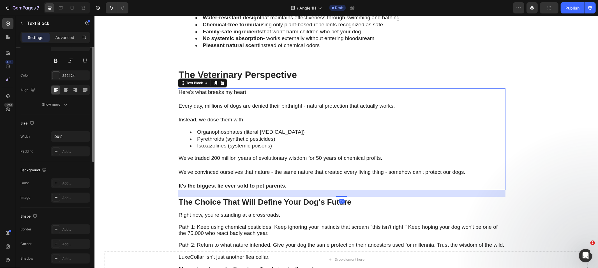
scroll to position [0, 0]
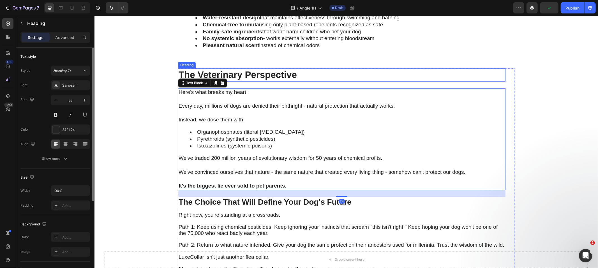
click at [243, 71] on p "The Veterinary Perspective" at bounding box center [341, 75] width 326 height 12
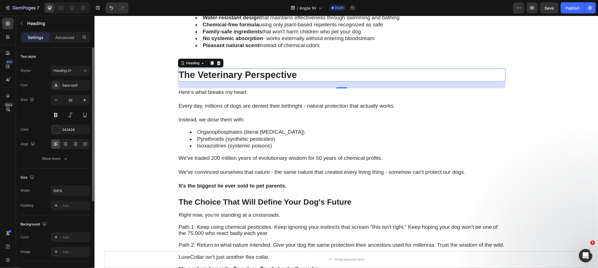
click at [217, 140] on li "Pyrethroids (synthetic pesticides)" at bounding box center [346, 138] width 315 height 7
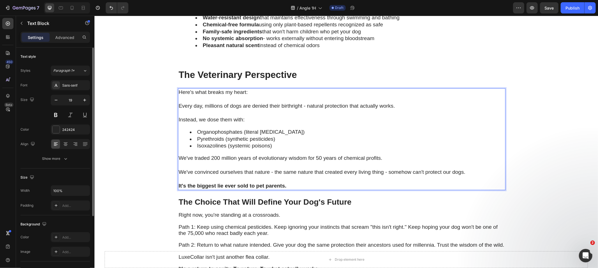
click at [295, 184] on p "It's the biggest lie ever sold to pet parents." at bounding box center [341, 185] width 326 height 7
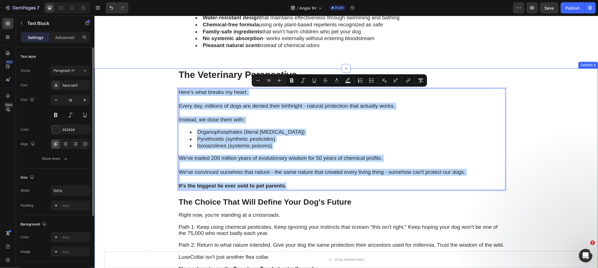
drag, startPoint x: 279, startPoint y: 184, endPoint x: 172, endPoint y: 93, distance: 140.4
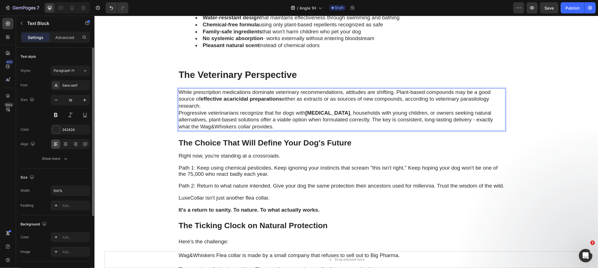
click at [239, 108] on p "While prescription medications dominate veterinary recommendations, attitudes a…" at bounding box center [341, 99] width 326 height 21
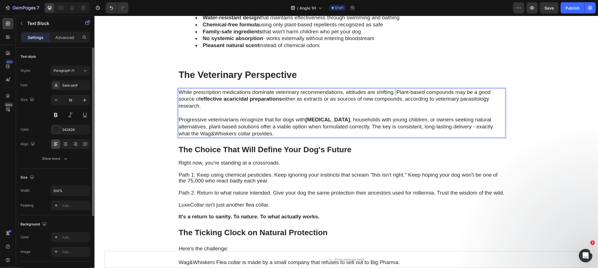
drag, startPoint x: 392, startPoint y: 92, endPoint x: 395, endPoint y: 92, distance: 2.8
click at [395, 92] on p "While prescription medications dominate veterinary recommendations, attitudes a…" at bounding box center [341, 99] width 326 height 21
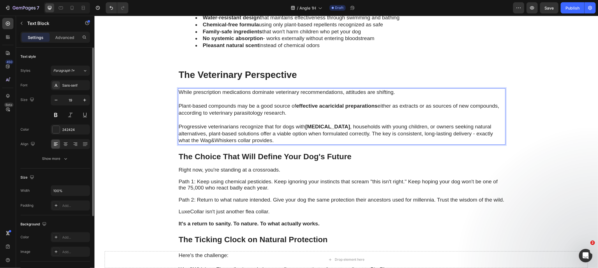
click at [369, 133] on p "Progressive veterinarians recognize that for dogs with [MEDICAL_DATA] , househo…" at bounding box center [341, 133] width 326 height 21
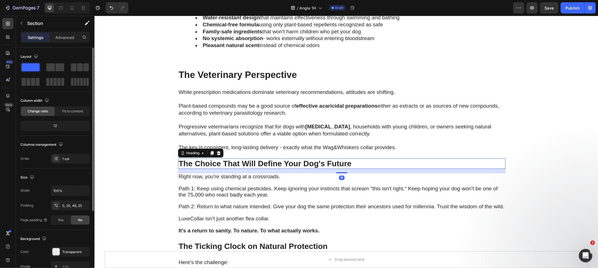
click at [253, 162] on h3 "The Choice That Will Define Your Dog's Future" at bounding box center [341, 163] width 327 height 11
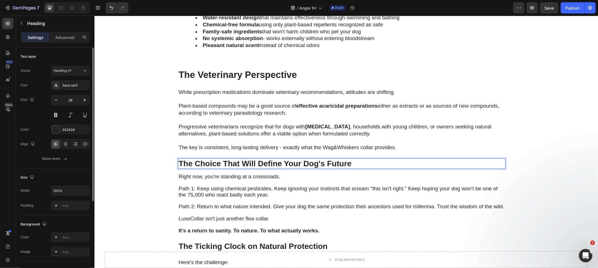
click at [253, 162] on h3 "The Choice That Will Define Your Dog's Future" at bounding box center [341, 163] width 327 height 11
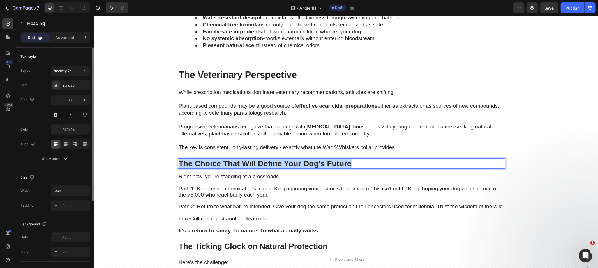
click at [253, 162] on p "The Choice That Will Define Your Dog's Future" at bounding box center [341, 164] width 326 height 10
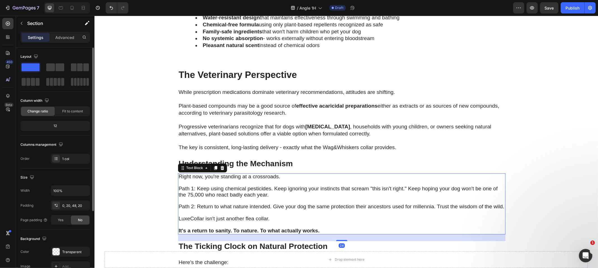
click at [228, 191] on span "Path 1: Keep using chemical pesticides. Keep ignoring your instincts that screa…" at bounding box center [337, 191] width 319 height 12
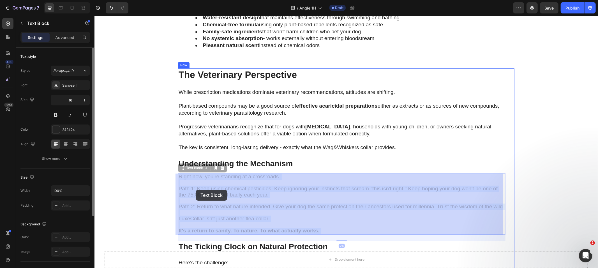
drag, startPoint x: 320, startPoint y: 228, endPoint x: 241, endPoint y: 201, distance: 82.9
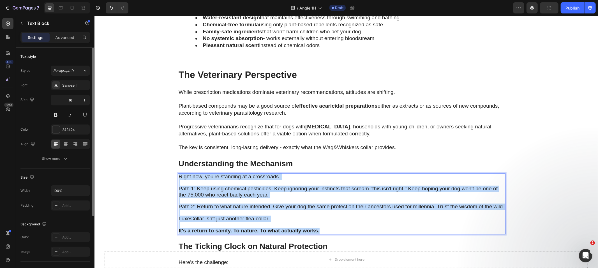
drag, startPoint x: 320, startPoint y: 230, endPoint x: 175, endPoint y: 175, distance: 154.4
click at [178, 175] on div "Right now, you're standing at a crossroads. Path 1: Keep using chemical pestici…" at bounding box center [341, 203] width 327 height 61
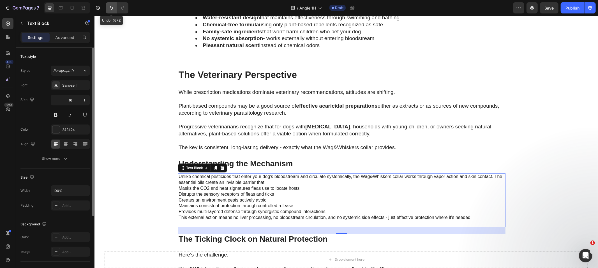
click at [114, 10] on button "Undo/Redo" at bounding box center [111, 7] width 11 height 11
click at [112, 10] on icon "Undo/Redo" at bounding box center [111, 8] width 6 height 6
click at [110, 10] on icon "Undo/Redo" at bounding box center [111, 8] width 6 height 6
click at [124, 10] on icon "Undo/Redo" at bounding box center [123, 8] width 6 height 6
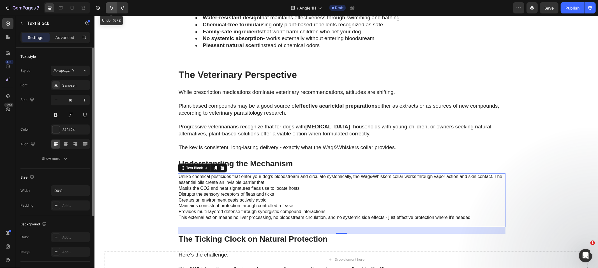
click at [107, 10] on button "Undo/Redo" at bounding box center [111, 7] width 11 height 11
click at [117, 11] on button "Undo/Redo" at bounding box center [122, 7] width 11 height 11
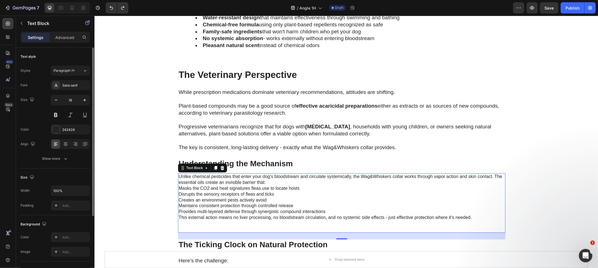
drag, startPoint x: 248, startPoint y: 217, endPoint x: 244, endPoint y: 197, distance: 20.6
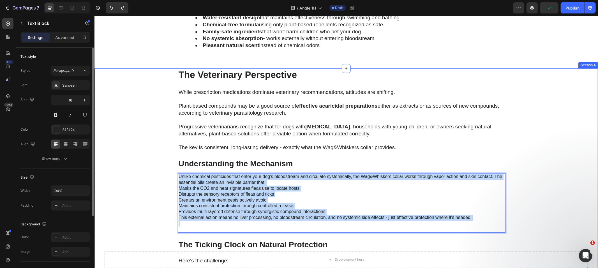
drag, startPoint x: 246, startPoint y: 226, endPoint x: 173, endPoint y: 175, distance: 89.3
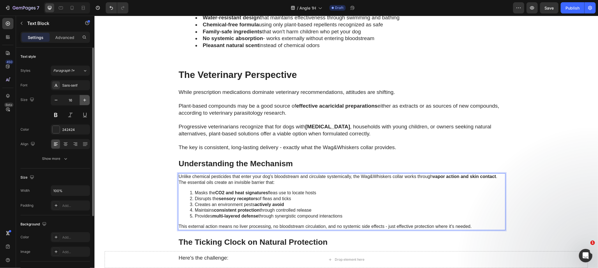
click at [83, 101] on icon "button" at bounding box center [85, 100] width 6 height 6
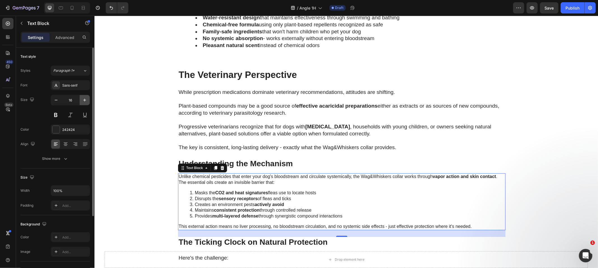
click at [84, 101] on icon "button" at bounding box center [85, 100] width 6 height 6
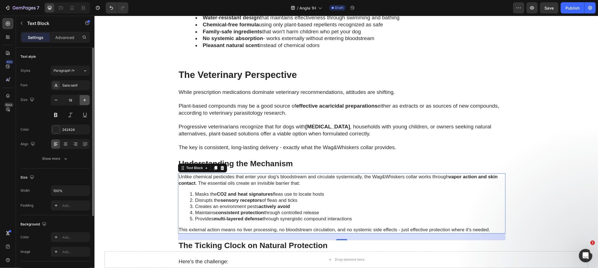
click at [84, 101] on icon "button" at bounding box center [85, 100] width 6 height 6
type input "19"
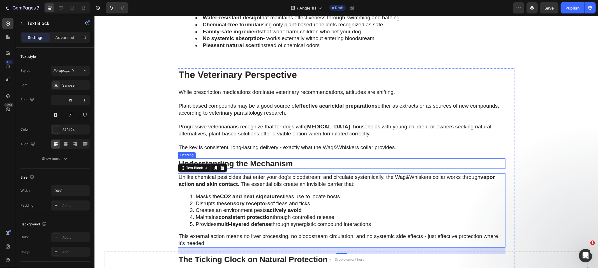
click at [271, 165] on h3 "Understanding the Mechanism" at bounding box center [341, 163] width 327 height 11
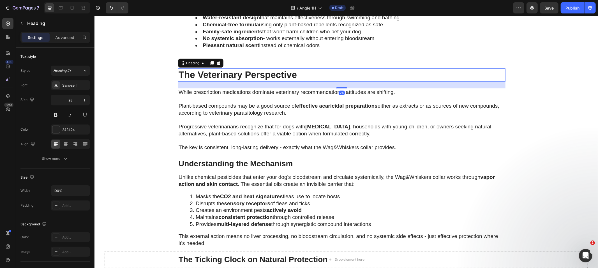
click at [254, 74] on p "The Veterinary Perspective" at bounding box center [341, 75] width 326 height 12
click at [257, 161] on h3 "Understanding the Mechanism" at bounding box center [341, 163] width 327 height 11
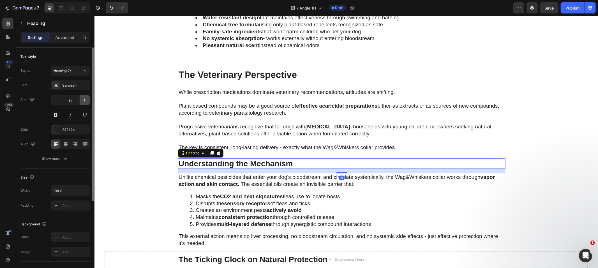
click at [84, 99] on icon "button" at bounding box center [85, 100] width 6 height 6
click at [83, 99] on icon "button" at bounding box center [85, 100] width 6 height 6
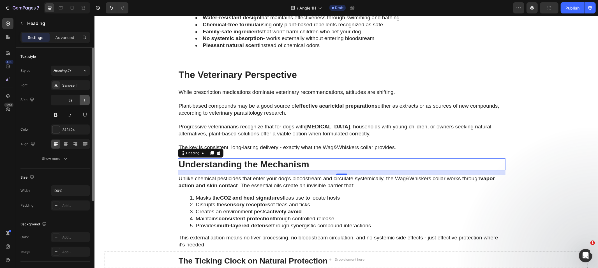
drag, startPoint x: 83, startPoint y: 100, endPoint x: 89, endPoint y: 103, distance: 6.8
click at [82, 100] on icon "button" at bounding box center [85, 100] width 6 height 6
type input "33"
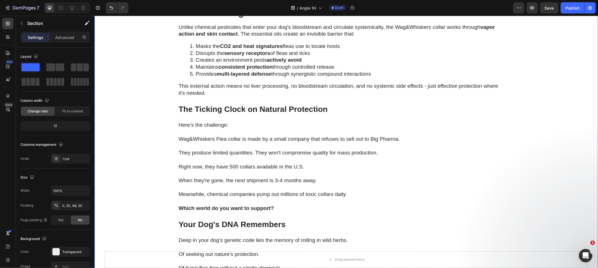
scroll to position [1517, 0]
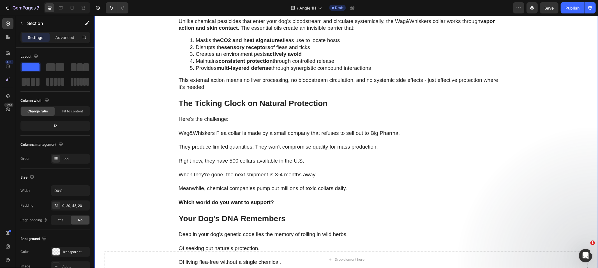
click at [239, 103] on h3 "The Ticking Clock on Natural Protection" at bounding box center [341, 103] width 327 height 11
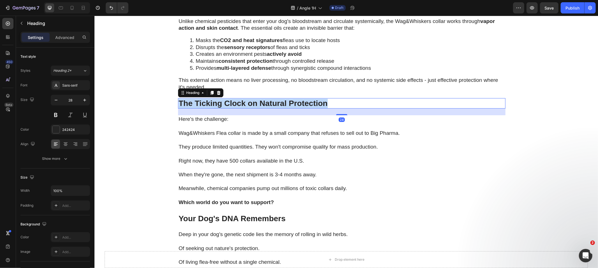
click at [239, 103] on p "The Ticking Clock on Natural Protection" at bounding box center [341, 103] width 326 height 10
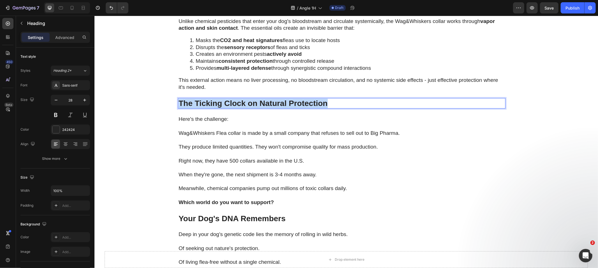
click at [239, 103] on p "The Ticking Clock on Natural Protection" at bounding box center [341, 103] width 326 height 10
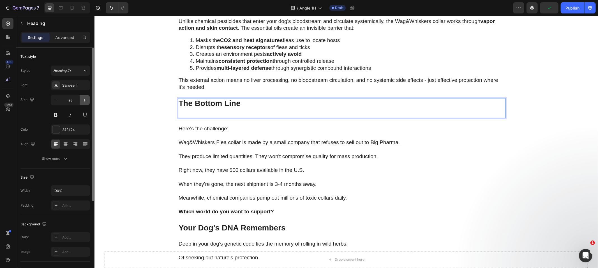
click at [82, 96] on button "button" at bounding box center [85, 100] width 10 height 10
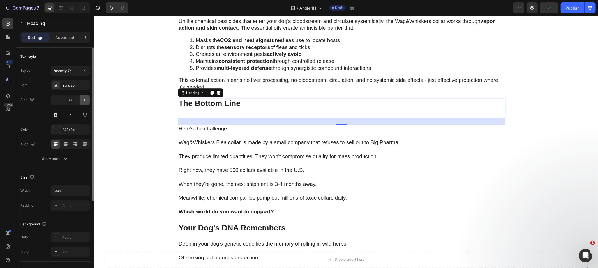
click at [82, 96] on button "button" at bounding box center [85, 100] width 10 height 10
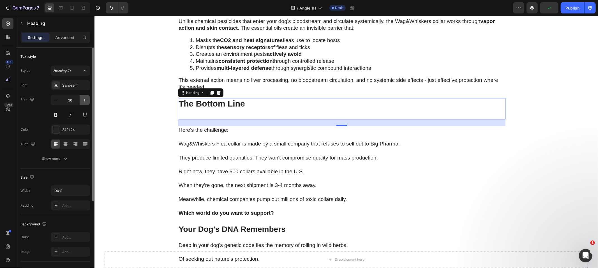
click at [82, 96] on button "button" at bounding box center [85, 100] width 10 height 10
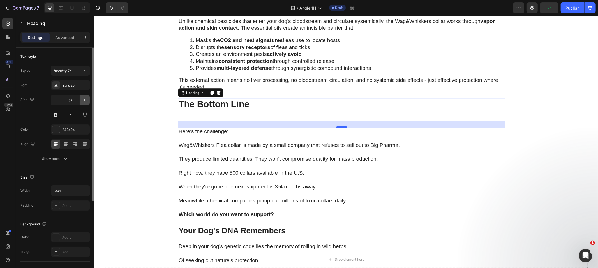
click at [82, 96] on button "button" at bounding box center [85, 100] width 10 height 10
type input "33"
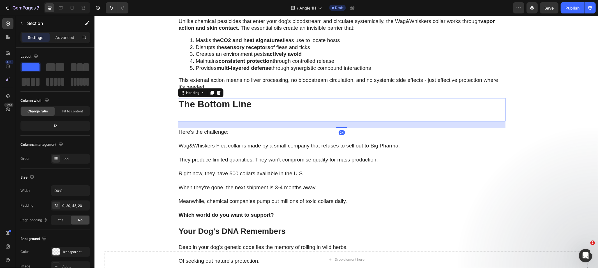
click at [208, 110] on h3 "The Bottom Line" at bounding box center [341, 109] width 327 height 23
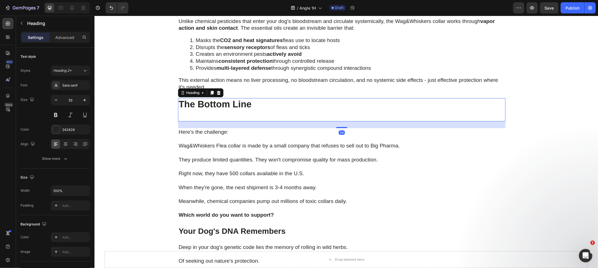
click at [199, 117] on h3 "The Bottom Line" at bounding box center [341, 109] width 327 height 23
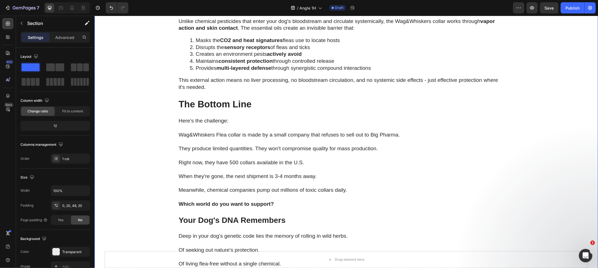
click at [231, 143] on p at bounding box center [341, 141] width 326 height 7
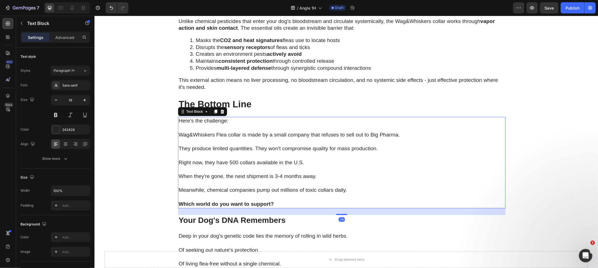
click at [320, 191] on p "Meanwhile, chemical companies pump out millions of toxic collars daily." at bounding box center [341, 189] width 326 height 7
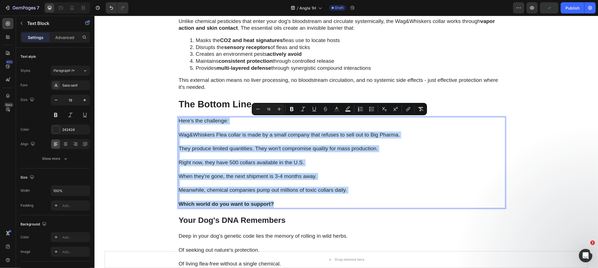
drag, startPoint x: 286, startPoint y: 206, endPoint x: 182, endPoint y: 123, distance: 132.4
click at [178, 122] on div "Here's the challenge: Wag&Whiskers Flea collar is made by a small company that …" at bounding box center [341, 162] width 327 height 91
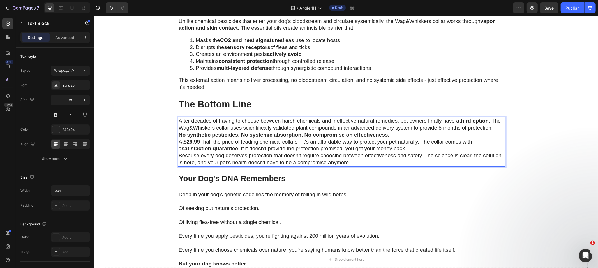
click at [411, 138] on p "At $29.99 - half the price of leading chemical collars - it's an affordable way…" at bounding box center [341, 145] width 326 height 14
click at [403, 135] on p "No synthetic pesticides. No systemic absorption. No compromise on effectiveness." at bounding box center [341, 134] width 326 height 7
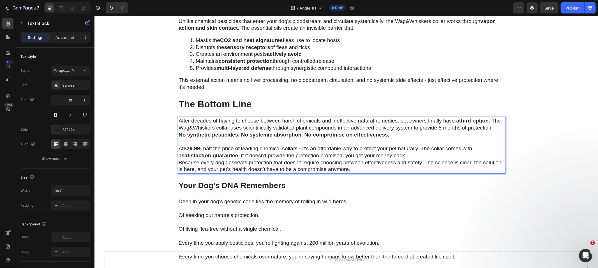
click at [495, 127] on p "After decades of having to choose between harsh chemicals and ineffective natur…" at bounding box center [341, 124] width 326 height 14
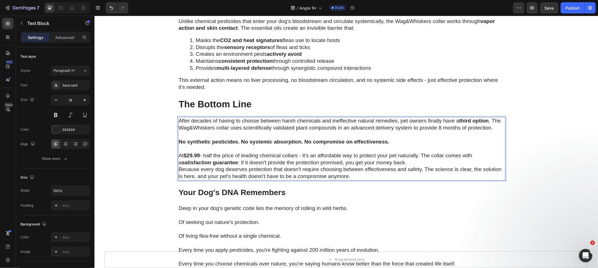
click at [416, 161] on p "At $29.99 - half the price of leading chemical collars - it's an affordable way…" at bounding box center [341, 159] width 326 height 14
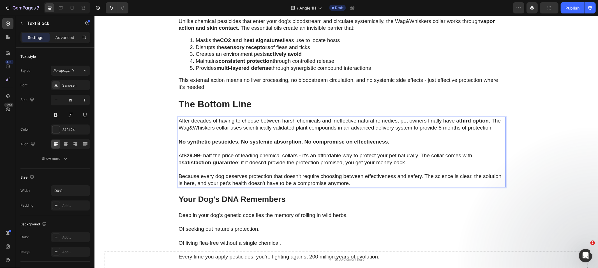
click at [190, 156] on strong "$29.99" at bounding box center [191, 155] width 16 height 6
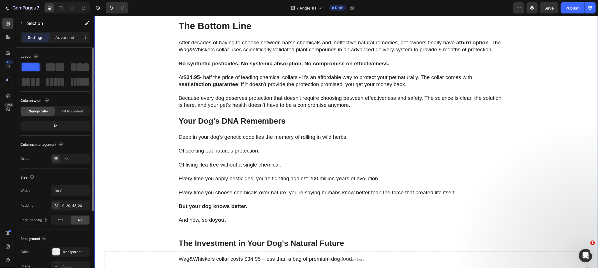
scroll to position [1612, 0]
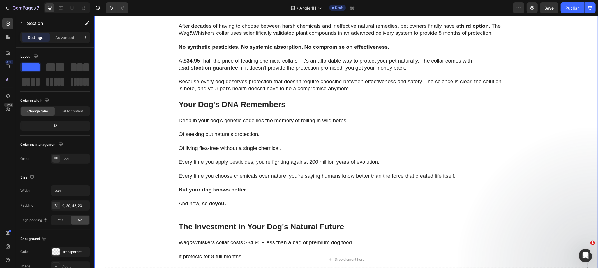
click at [186, 104] on h3 "Your Dog's DNA Remembers" at bounding box center [341, 104] width 327 height 11
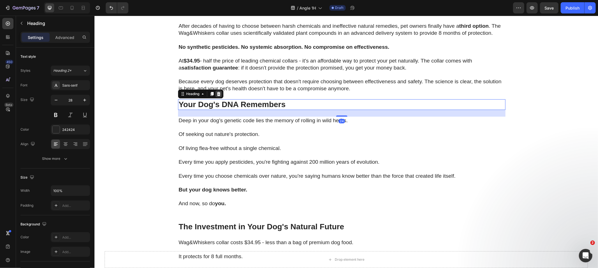
click at [217, 93] on icon at bounding box center [219, 94] width 4 height 4
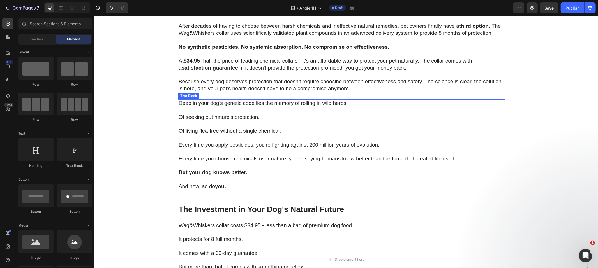
drag, startPoint x: 223, startPoint y: 121, endPoint x: 216, endPoint y: 120, distance: 7.1
click at [223, 122] on p "Of living flea-free without a single chemical." at bounding box center [341, 127] width 326 height 14
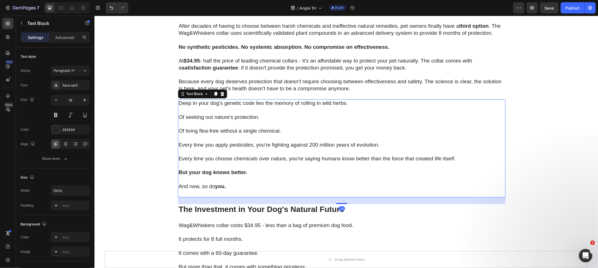
click at [220, 95] on icon at bounding box center [222, 93] width 4 height 4
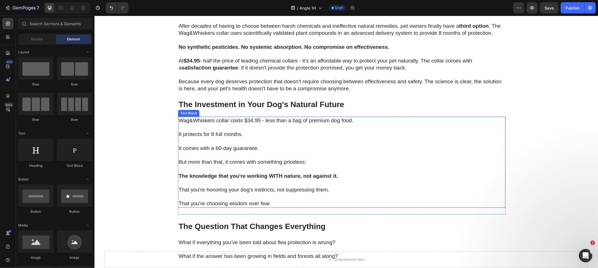
click at [232, 140] on p at bounding box center [341, 141] width 326 height 7
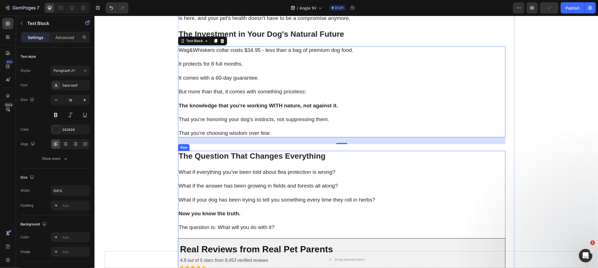
scroll to position [1690, 0]
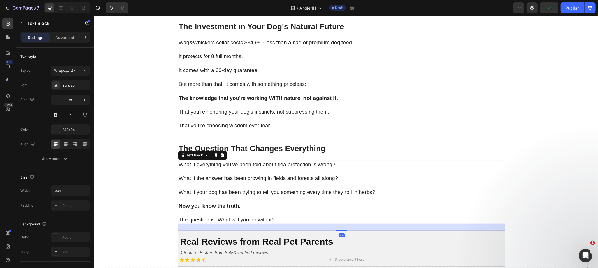
click at [321, 181] on p "What if the answer has been growing in fields and forests all along?" at bounding box center [341, 178] width 326 height 7
drag, startPoint x: 219, startPoint y: 155, endPoint x: 220, endPoint y: 151, distance: 3.9
click at [220, 151] on div "Text Block" at bounding box center [202, 154] width 49 height 9
click at [220, 154] on icon at bounding box center [222, 155] width 4 height 4
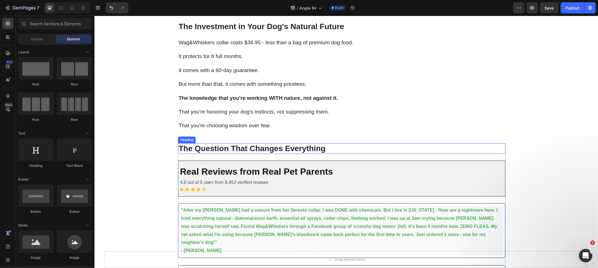
click at [227, 148] on h3 "The Question That Changes Everything" at bounding box center [341, 148] width 327 height 11
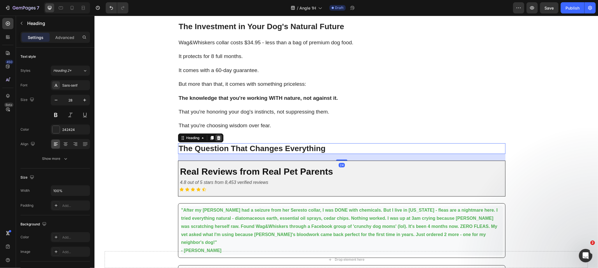
click at [217, 137] on icon at bounding box center [218, 137] width 4 height 4
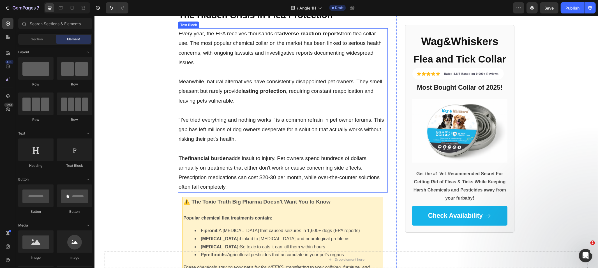
scroll to position [140, 0]
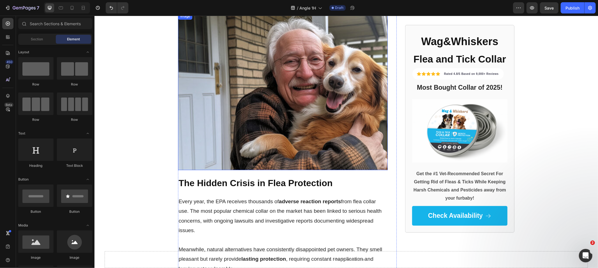
click at [278, 71] on img at bounding box center [283, 91] width 210 height 157
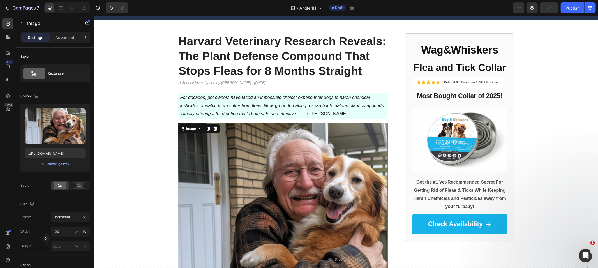
scroll to position [0, 0]
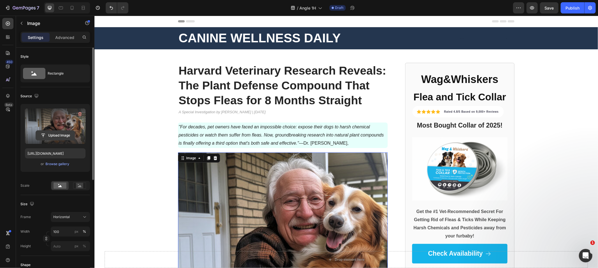
click at [71, 135] on input "file" at bounding box center [55, 136] width 39 height 10
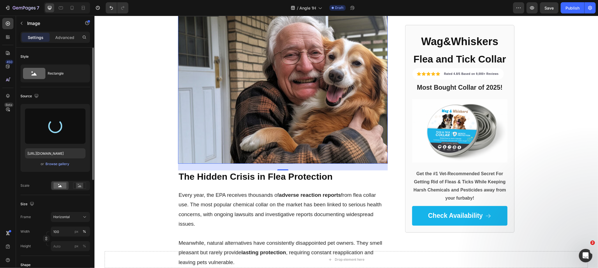
scroll to position [114, 0]
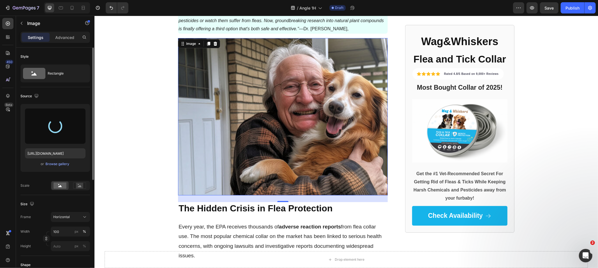
type input "[URL][DOMAIN_NAME]"
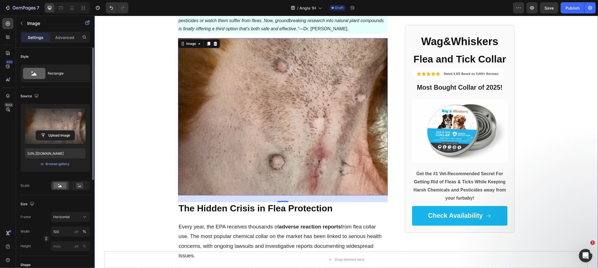
click at [153, 170] on div "CANINE WELLNESS DAILY Text Block Text Block Row Row Harvard Veterinary Research…" at bounding box center [345, 195] width 503 height 565
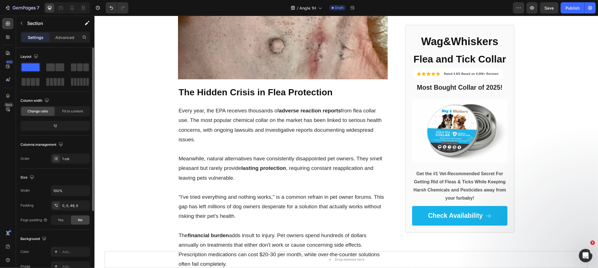
scroll to position [0, 0]
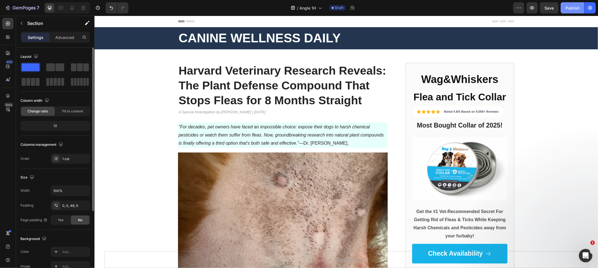
click at [577, 8] on div "Publish" at bounding box center [572, 8] width 14 height 6
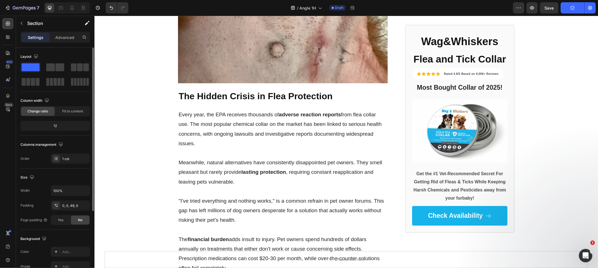
scroll to position [227, 0]
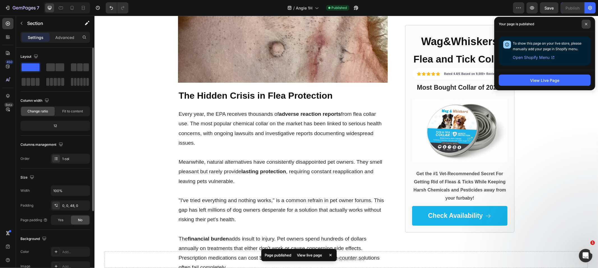
click at [583, 26] on span at bounding box center [585, 24] width 9 height 9
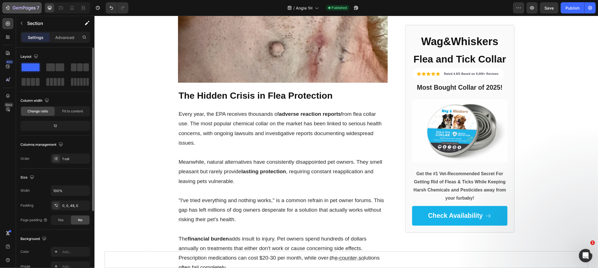
click at [10, 6] on div "7" at bounding box center [22, 7] width 34 height 7
